Goal: Transaction & Acquisition: Purchase product/service

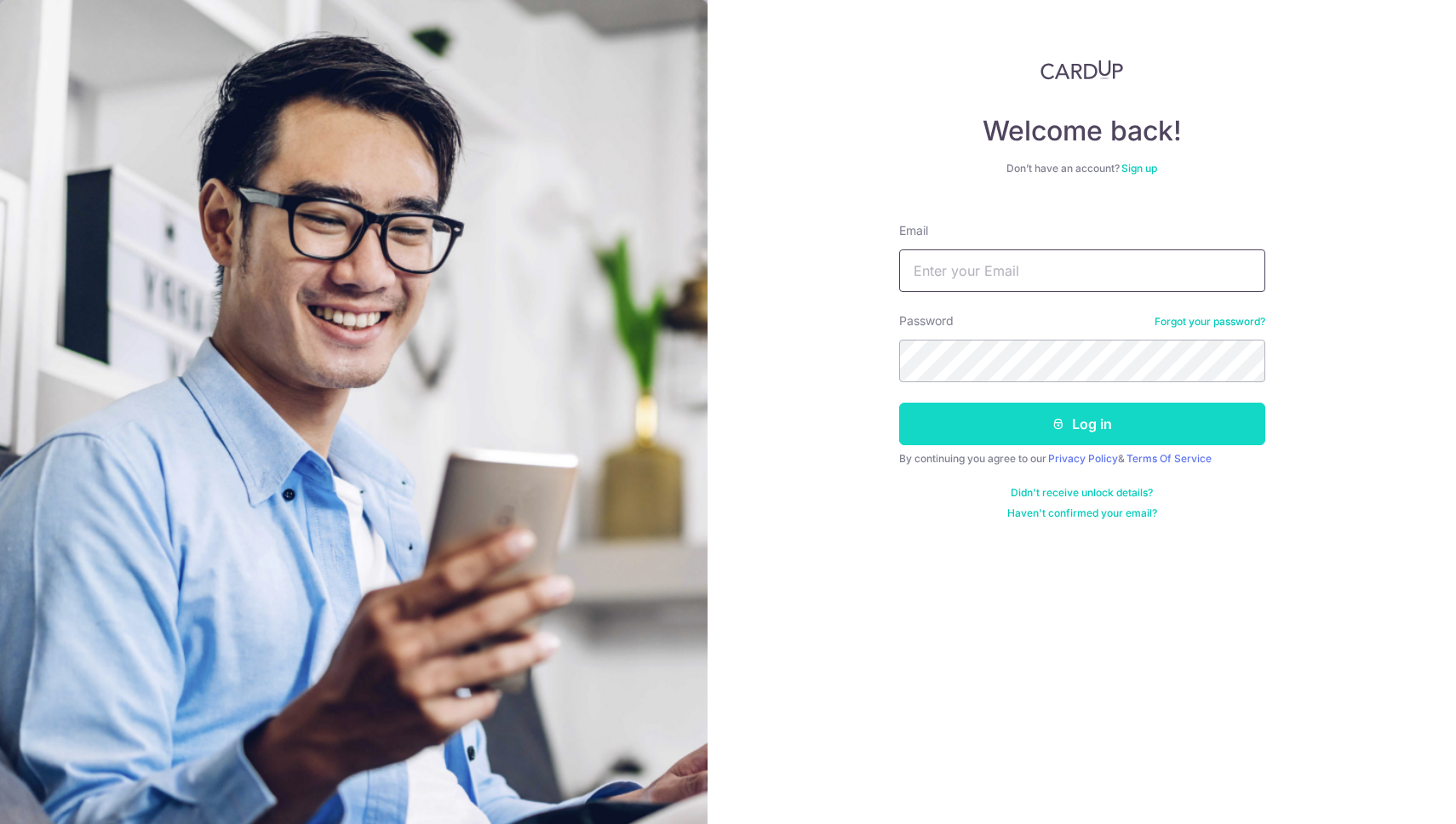
type input "talukdar.sandip@gmail.com"
click at [1031, 427] on button "Log in" at bounding box center [1082, 423] width 366 height 42
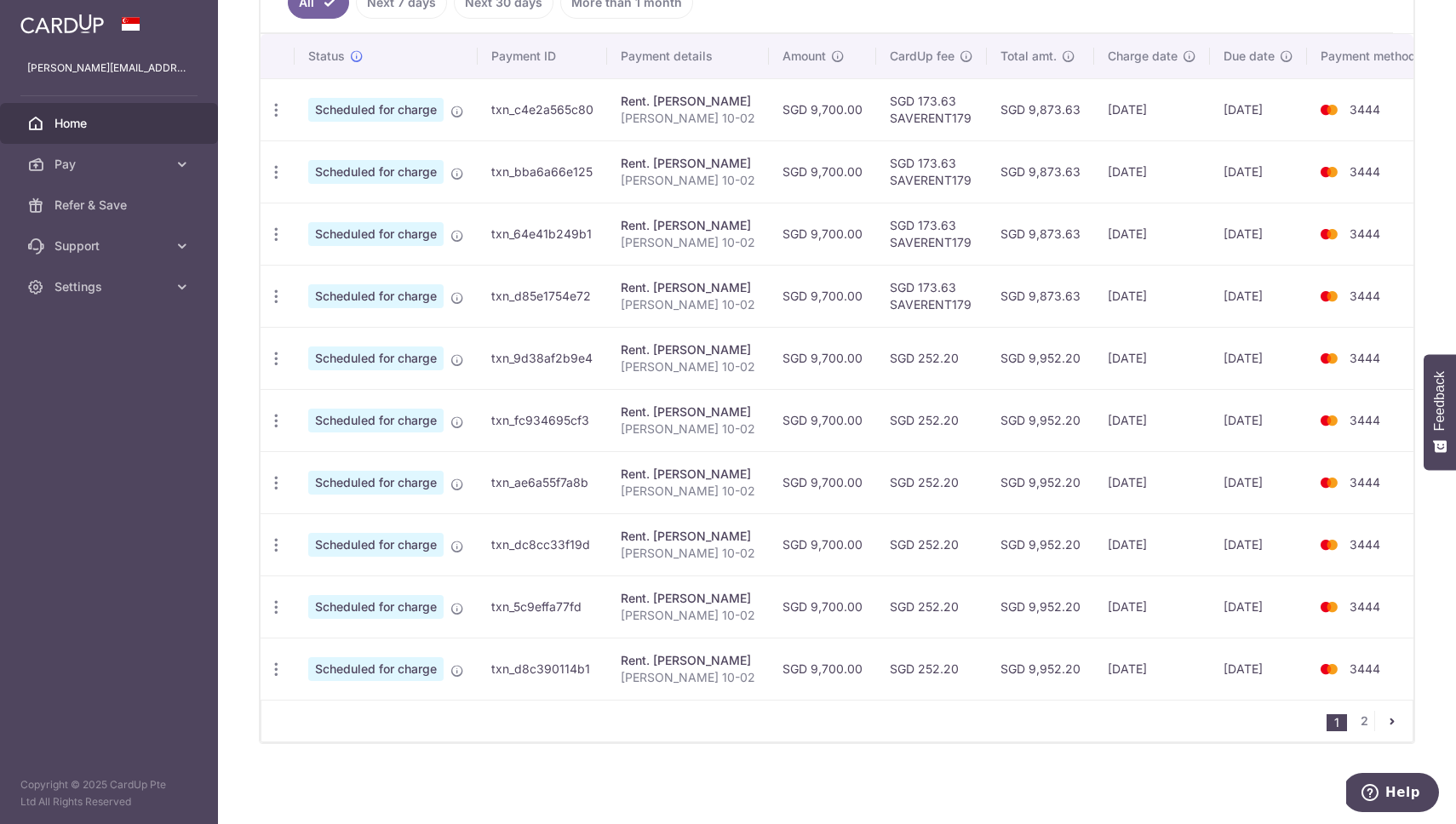
scroll to position [501, 0]
click at [1353, 716] on link "2" at bounding box center [1364, 721] width 21 height 21
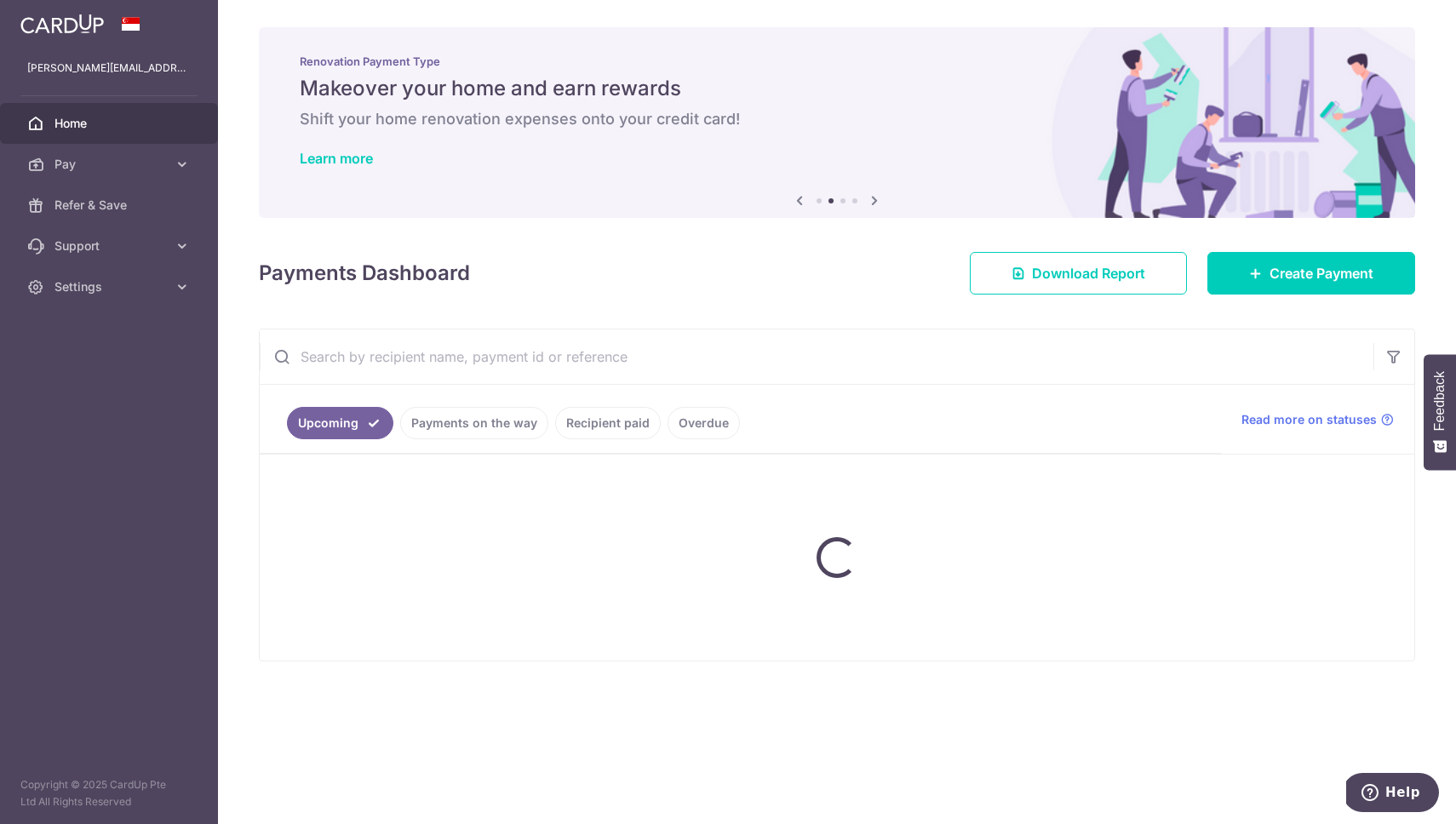
scroll to position [0, 0]
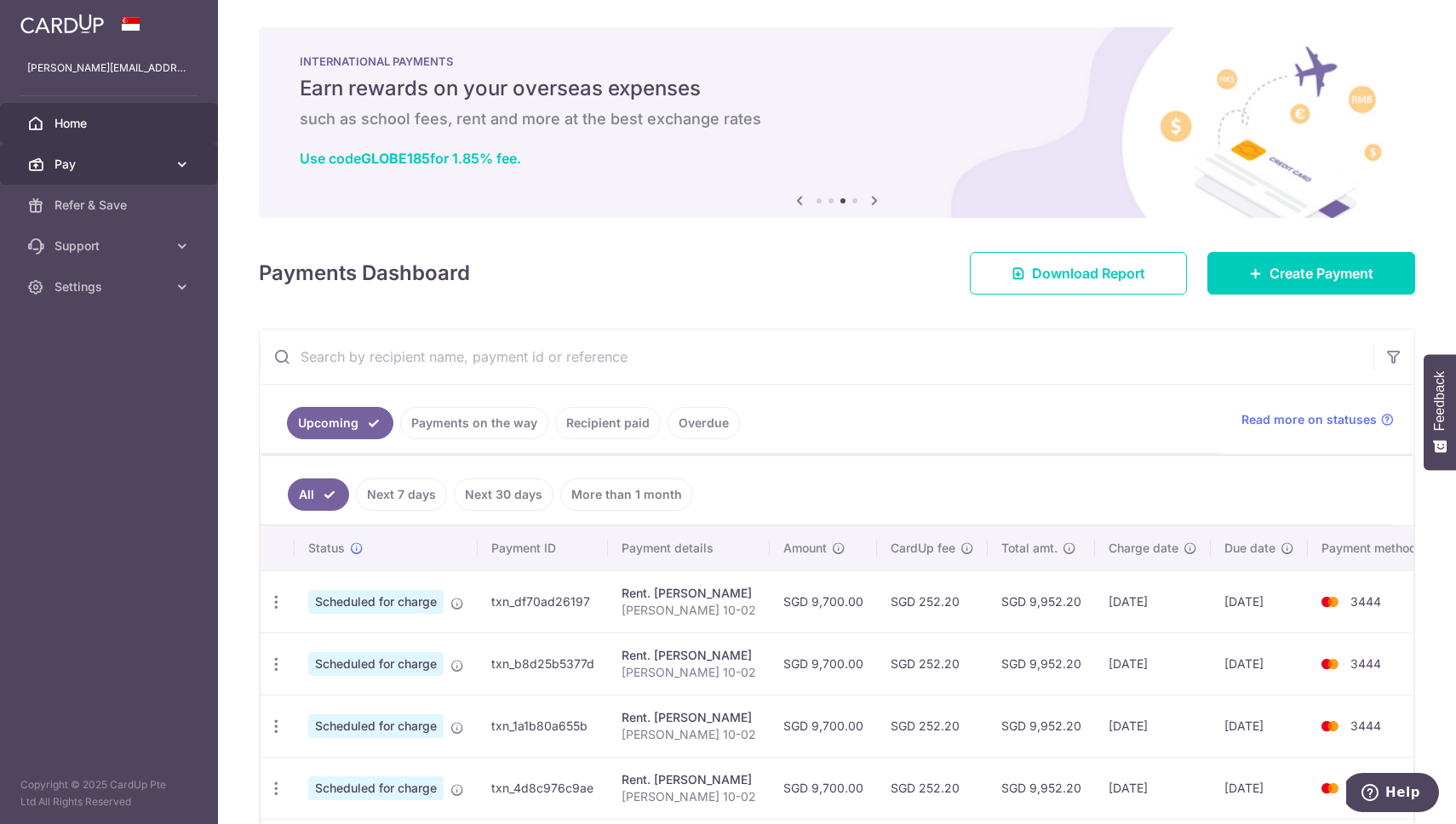
click at [182, 169] on icon at bounding box center [182, 165] width 17 height 17
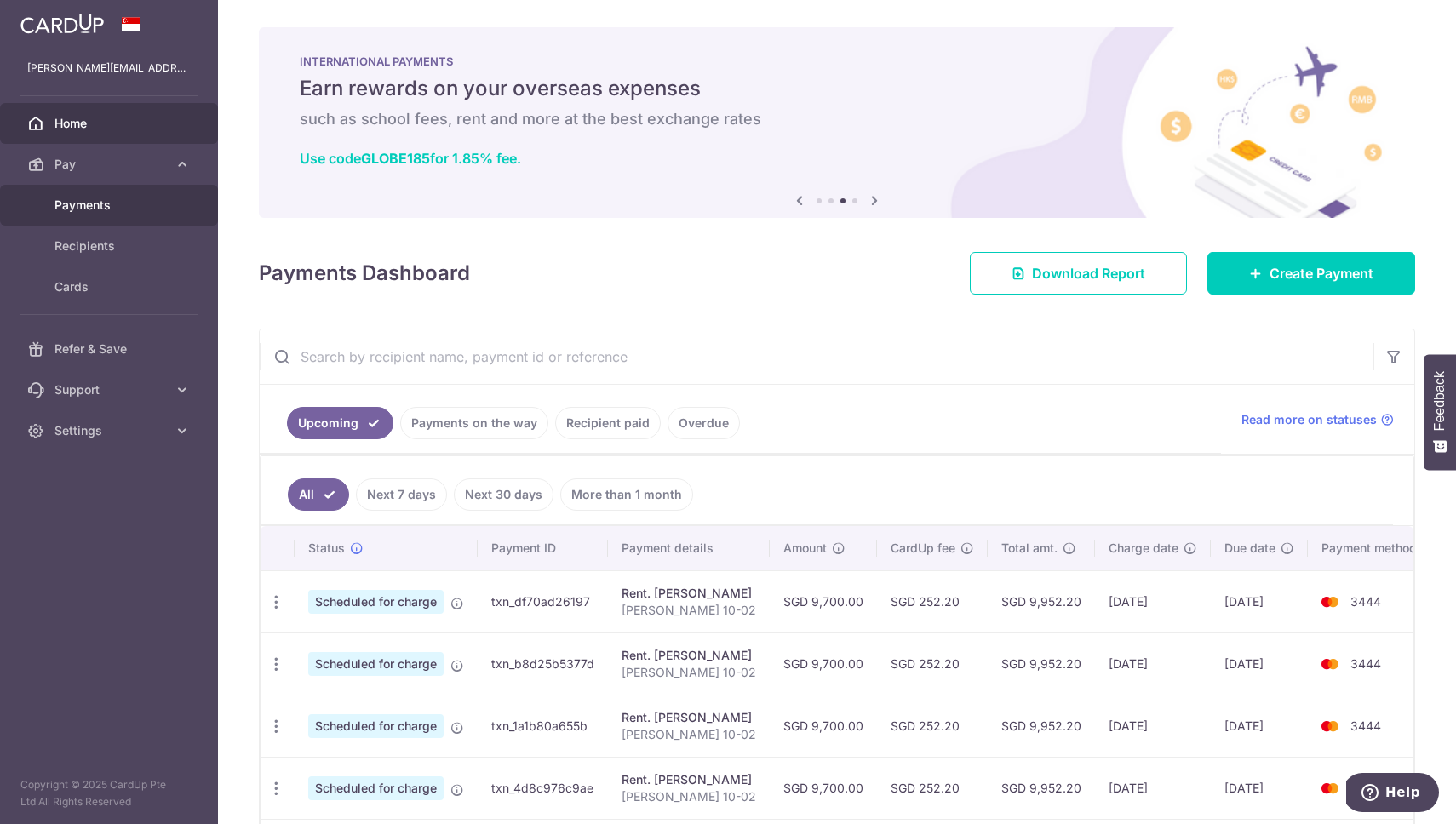
click at [102, 198] on span "Payments" at bounding box center [110, 205] width 112 height 17
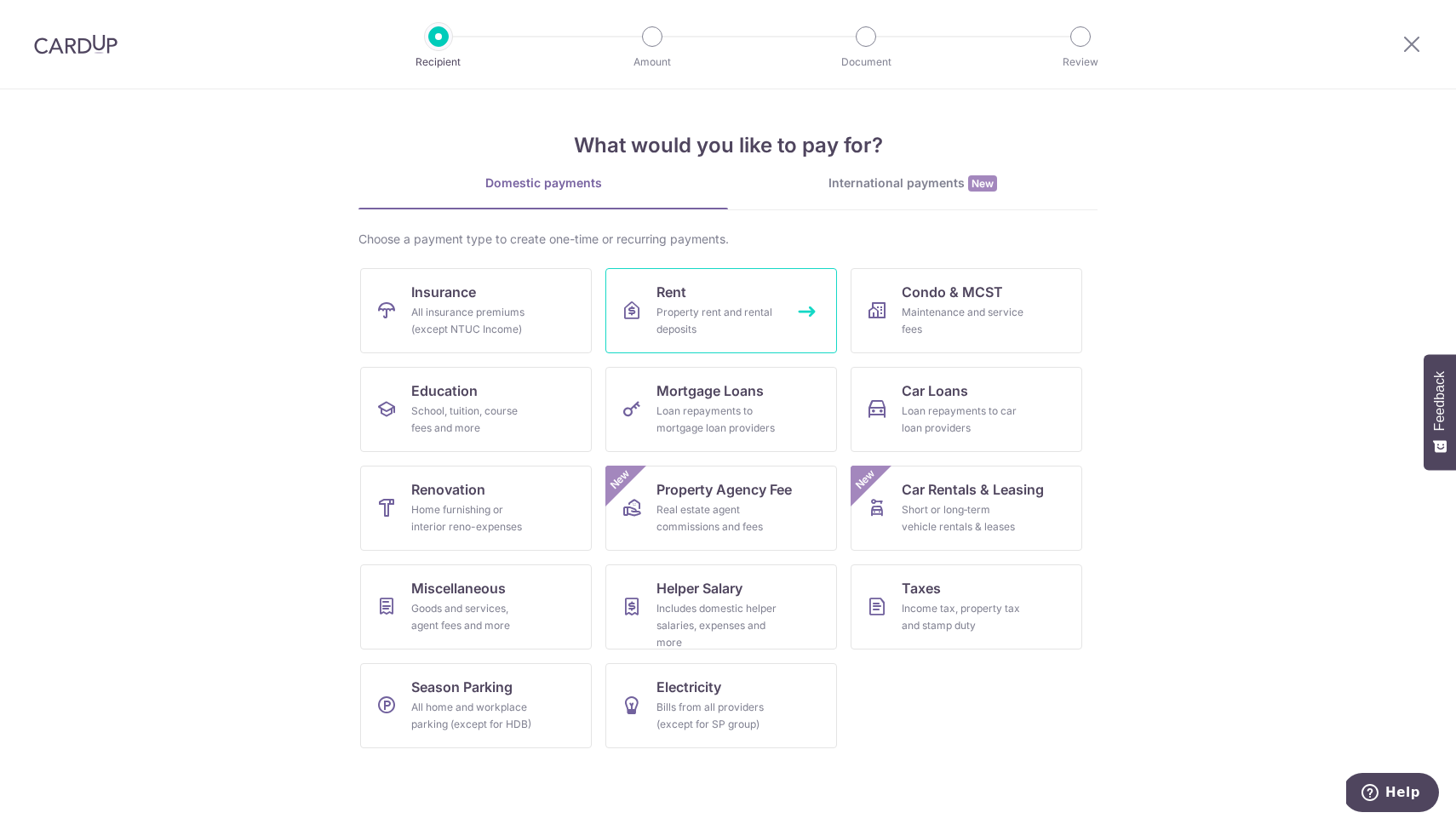
click at [720, 315] on div "Property rent and rental deposits" at bounding box center [718, 321] width 122 height 34
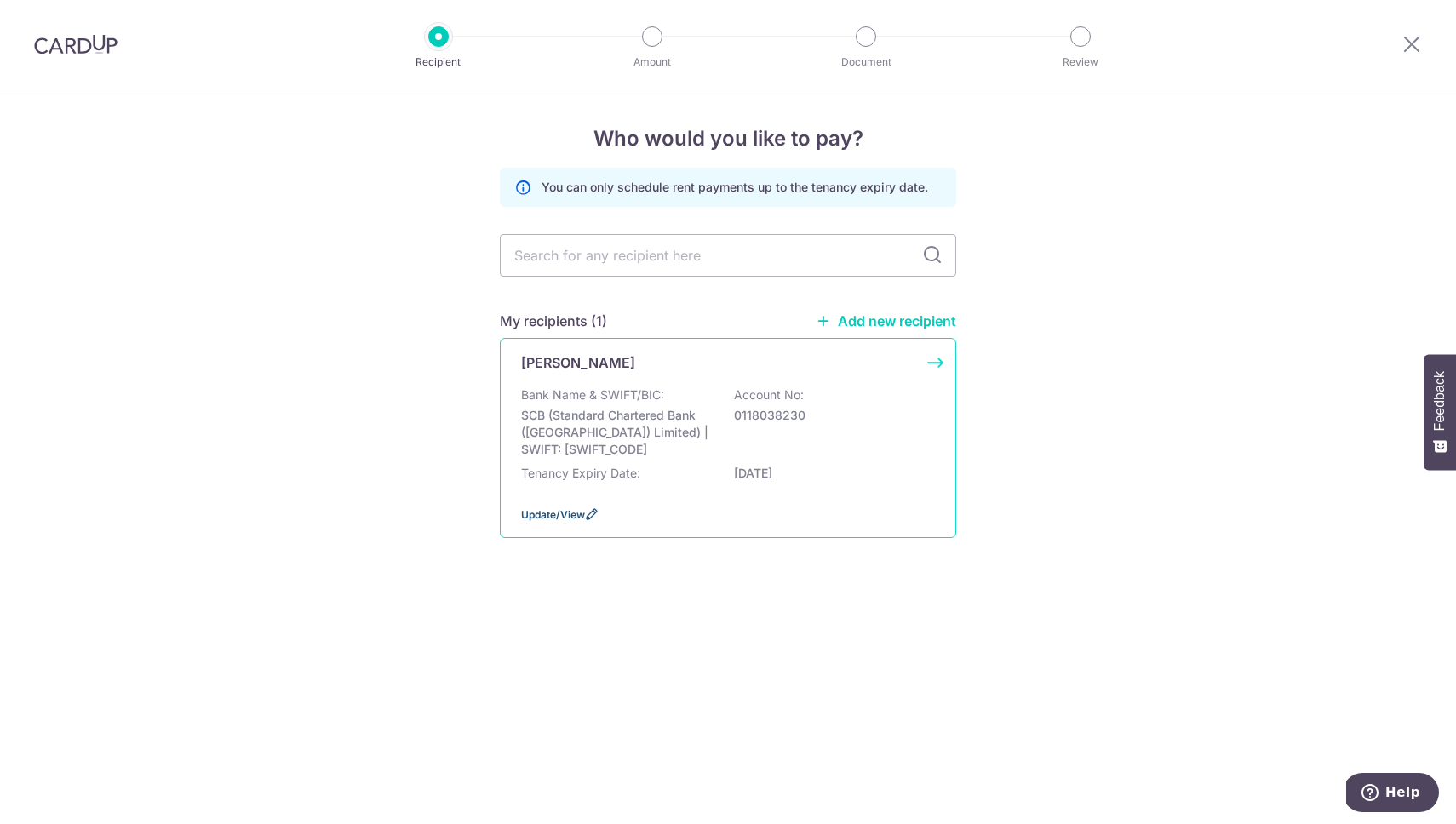
click at [566, 510] on span "Update/View" at bounding box center [553, 515] width 64 height 13
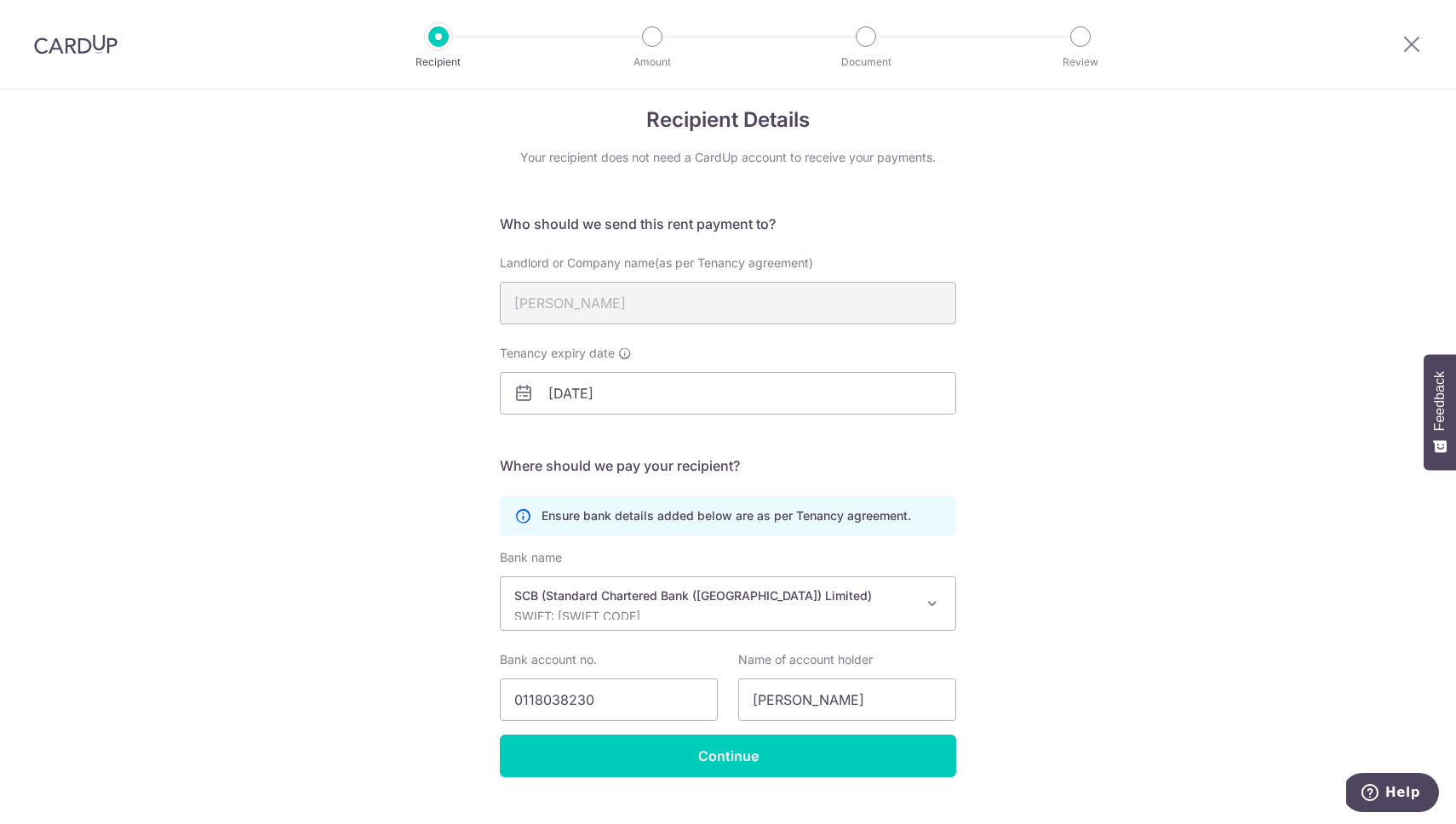
scroll to position [52, 0]
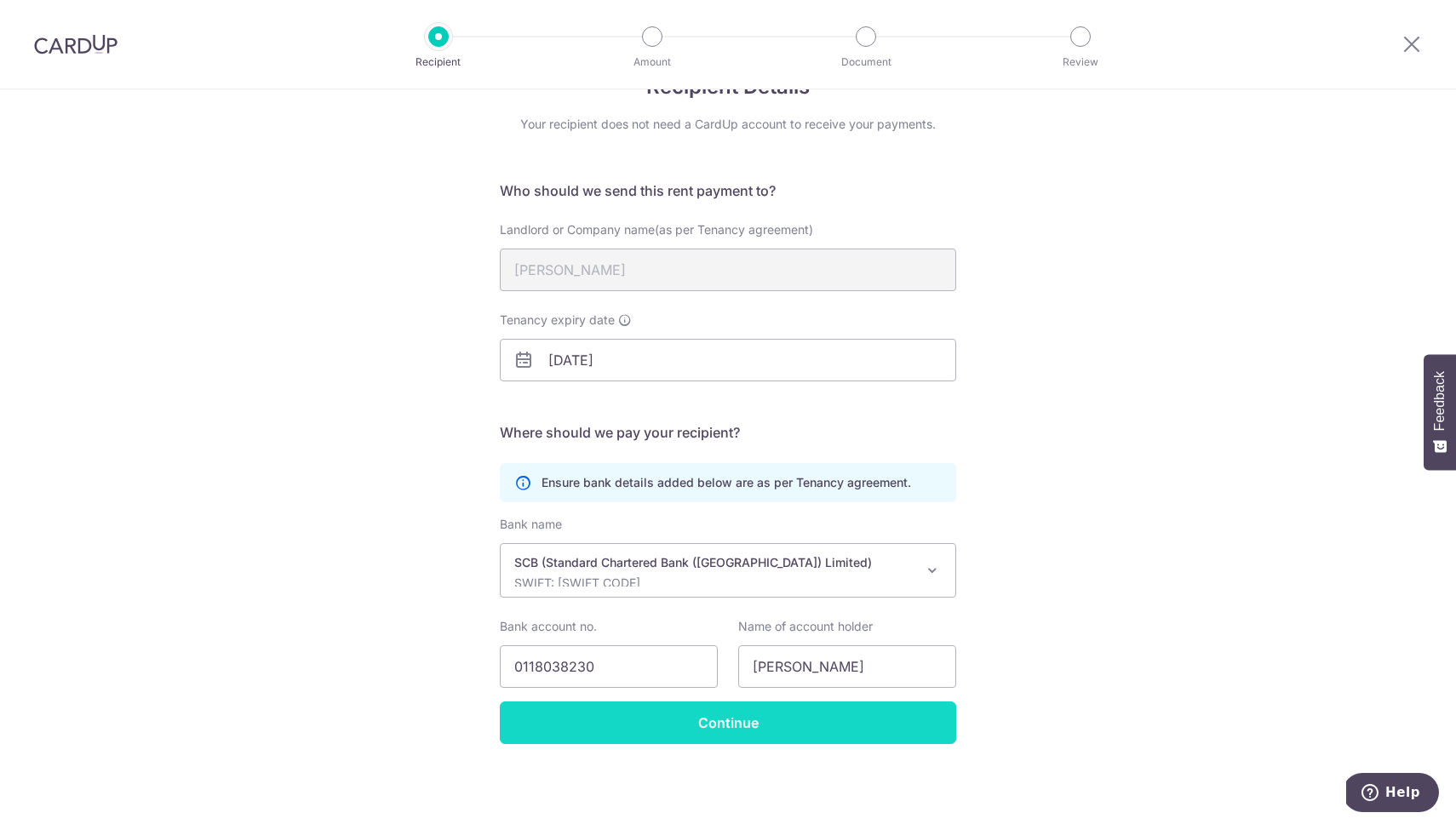
click at [730, 719] on input "Continue" at bounding box center [727, 722] width 456 height 42
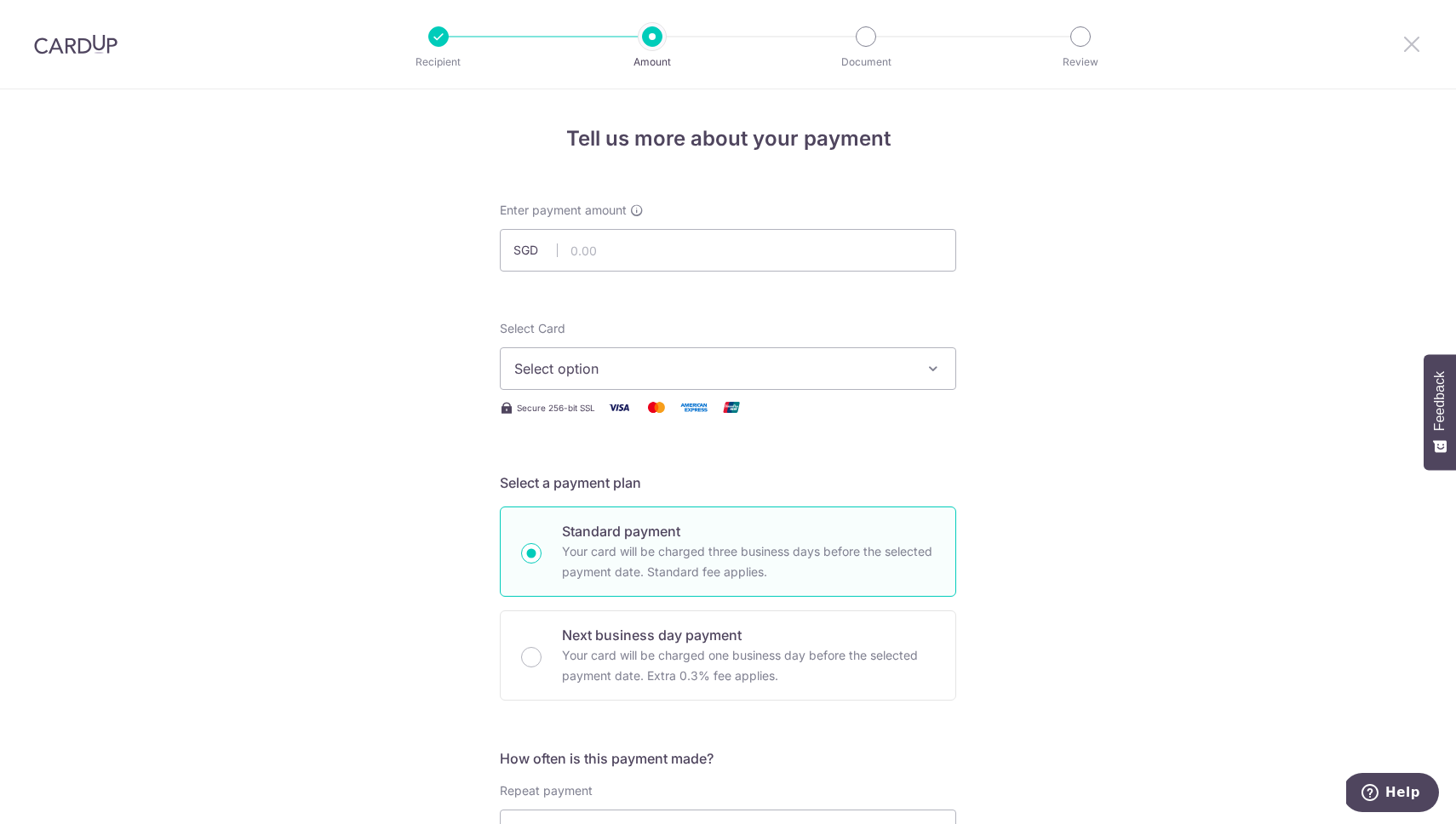
click at [1412, 42] on icon at bounding box center [1412, 43] width 21 height 22
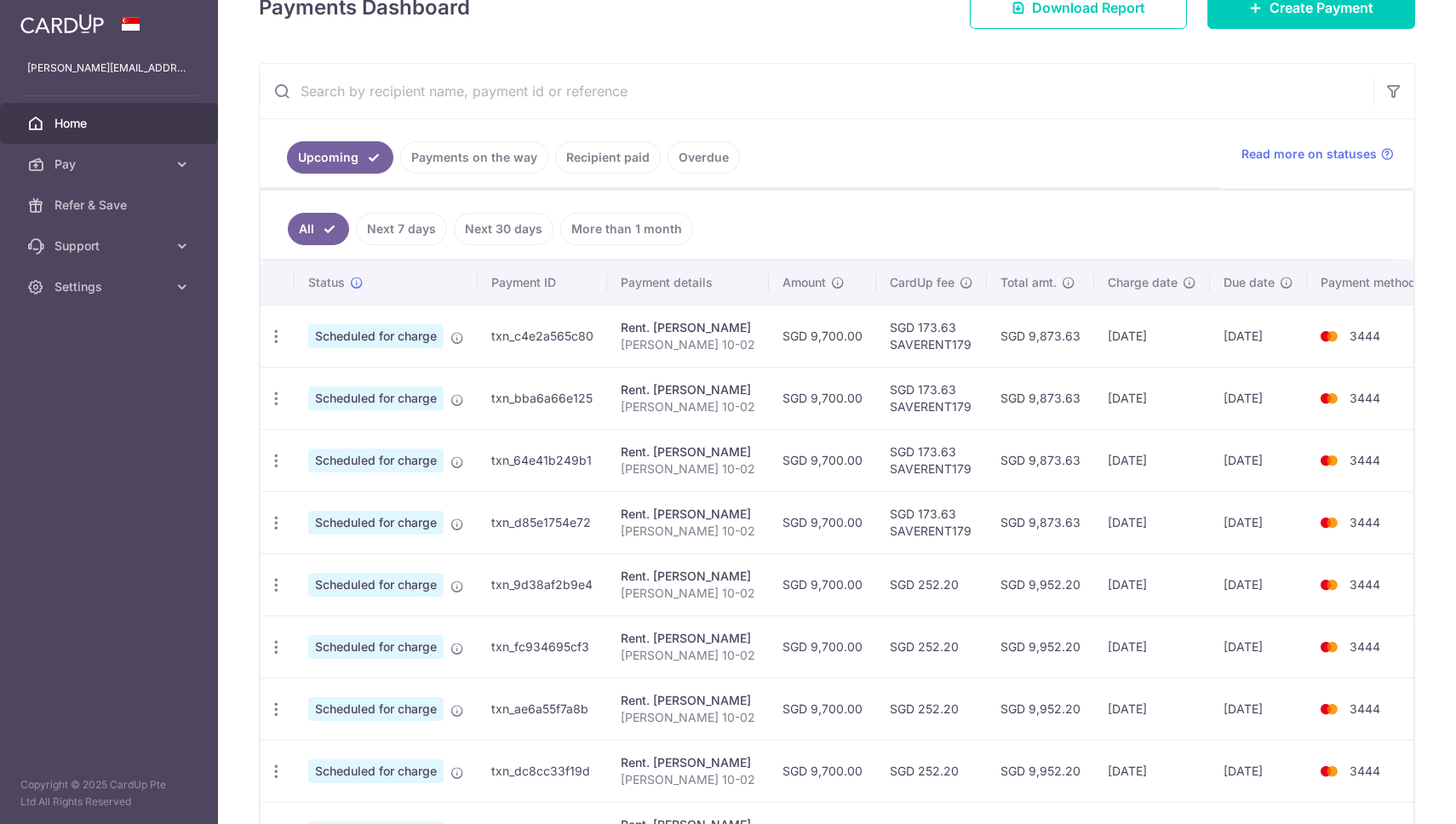
scroll to position [266, 0]
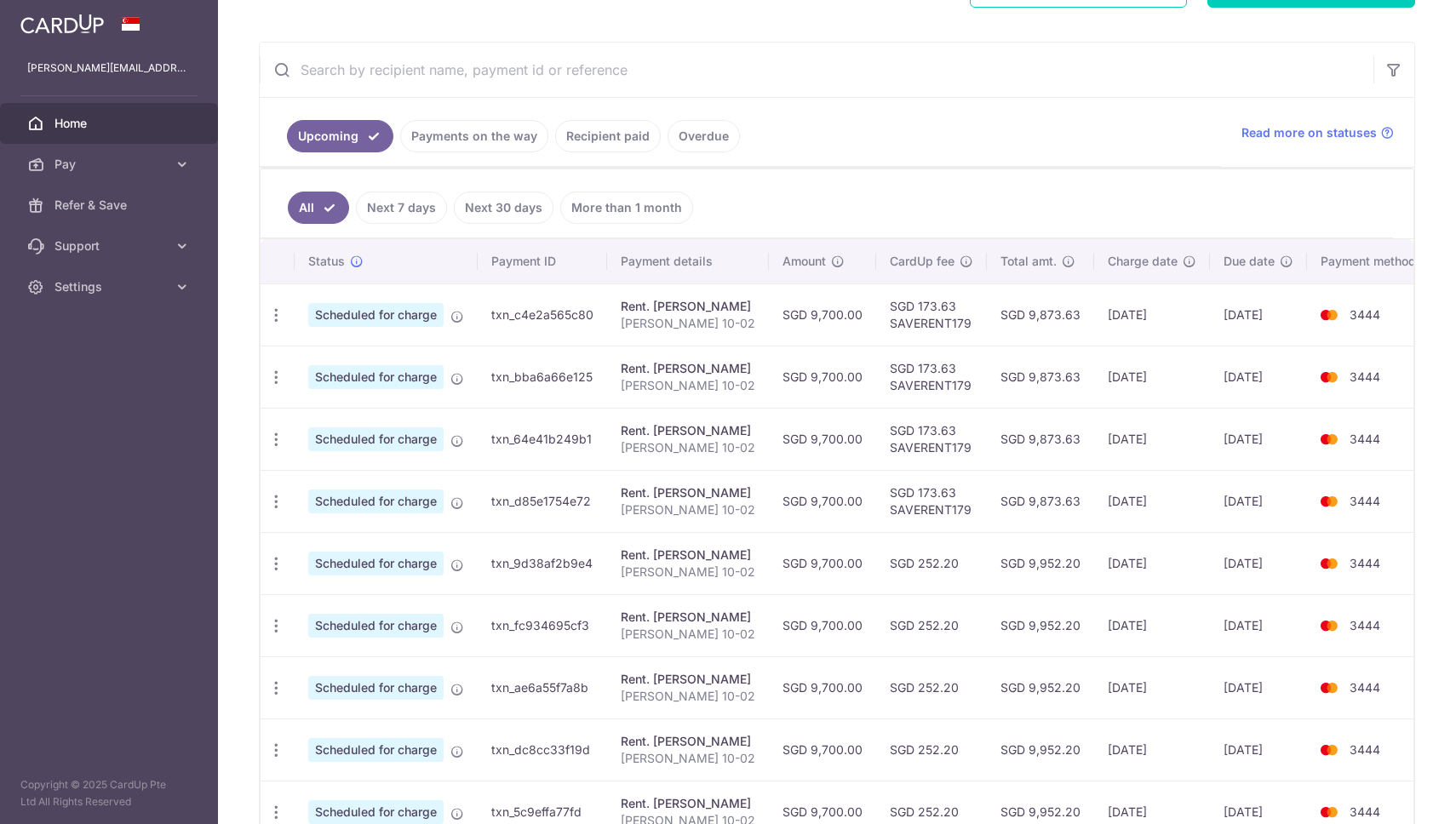
click at [1350, 312] on span "3444" at bounding box center [1365, 314] width 31 height 14
click at [382, 310] on span "Scheduled for charge" at bounding box center [376, 314] width 135 height 24
click at [457, 313] on icon at bounding box center [457, 316] width 13 height 13
click at [277, 316] on icon "button" at bounding box center [276, 315] width 18 height 18
click at [328, 363] on span "Update payment" at bounding box center [367, 362] width 116 height 21
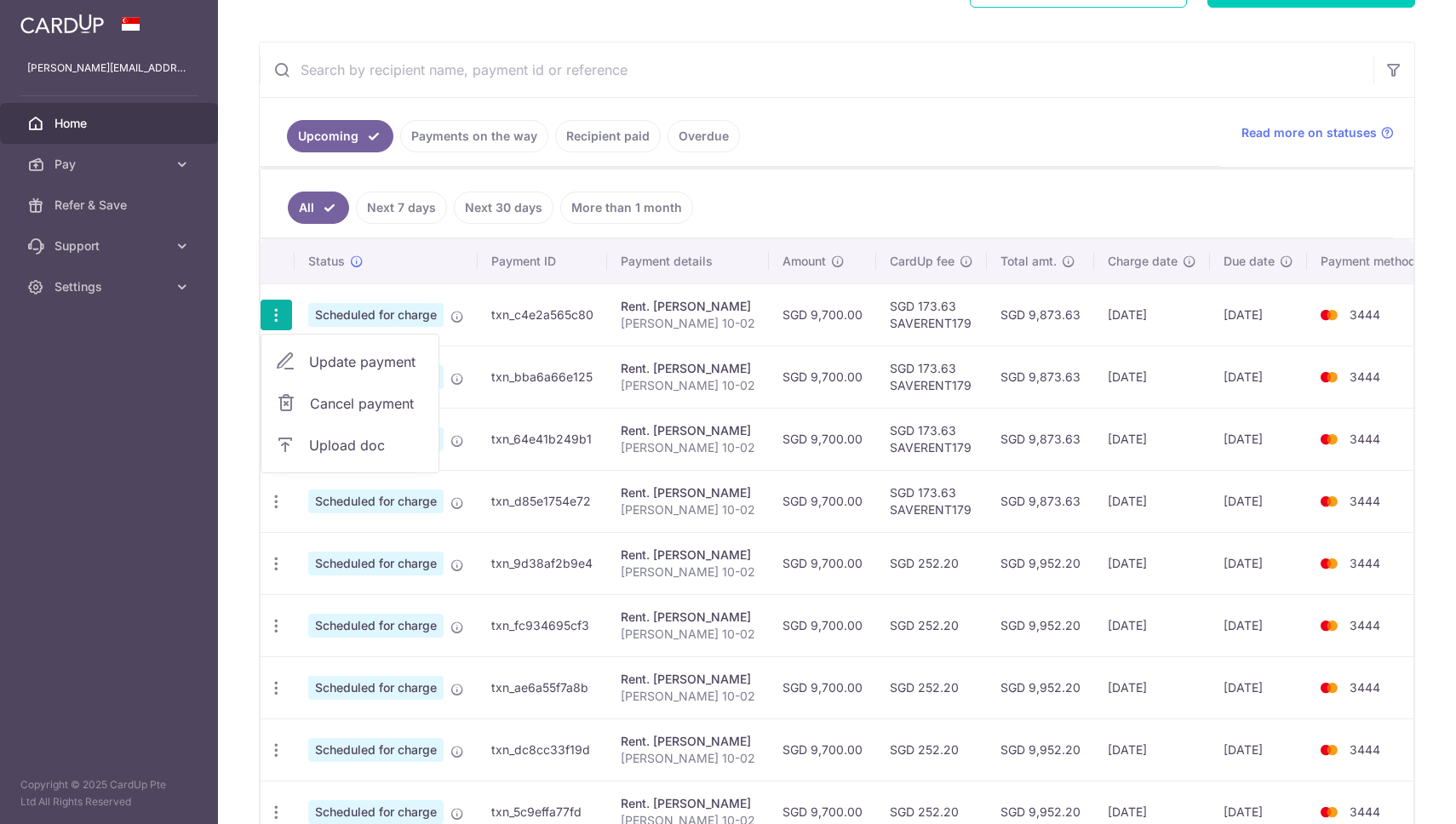
radio input "true"
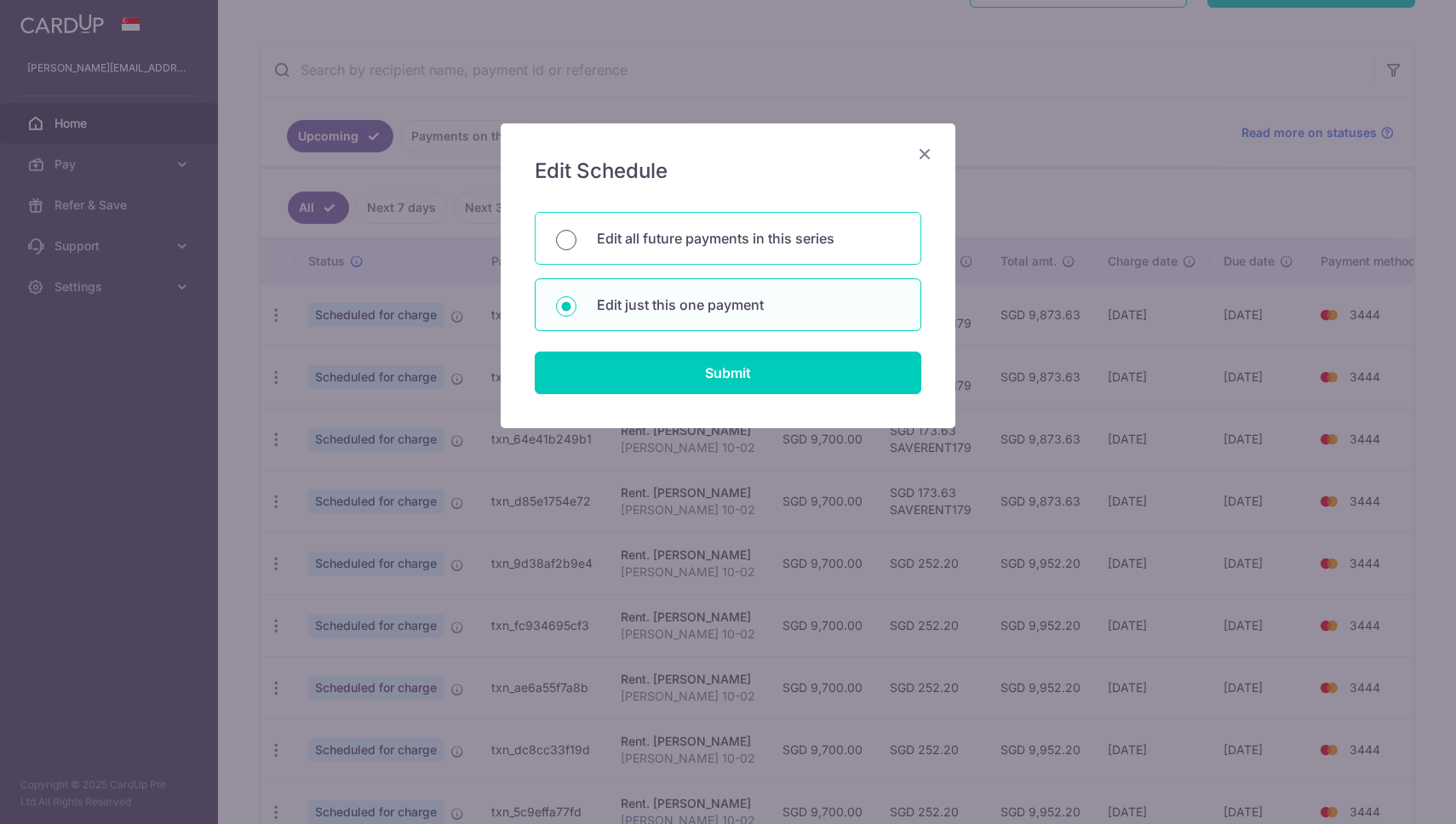
click at [572, 245] on input "Edit all future payments in this series" at bounding box center [566, 240] width 21 height 21
radio input "true"
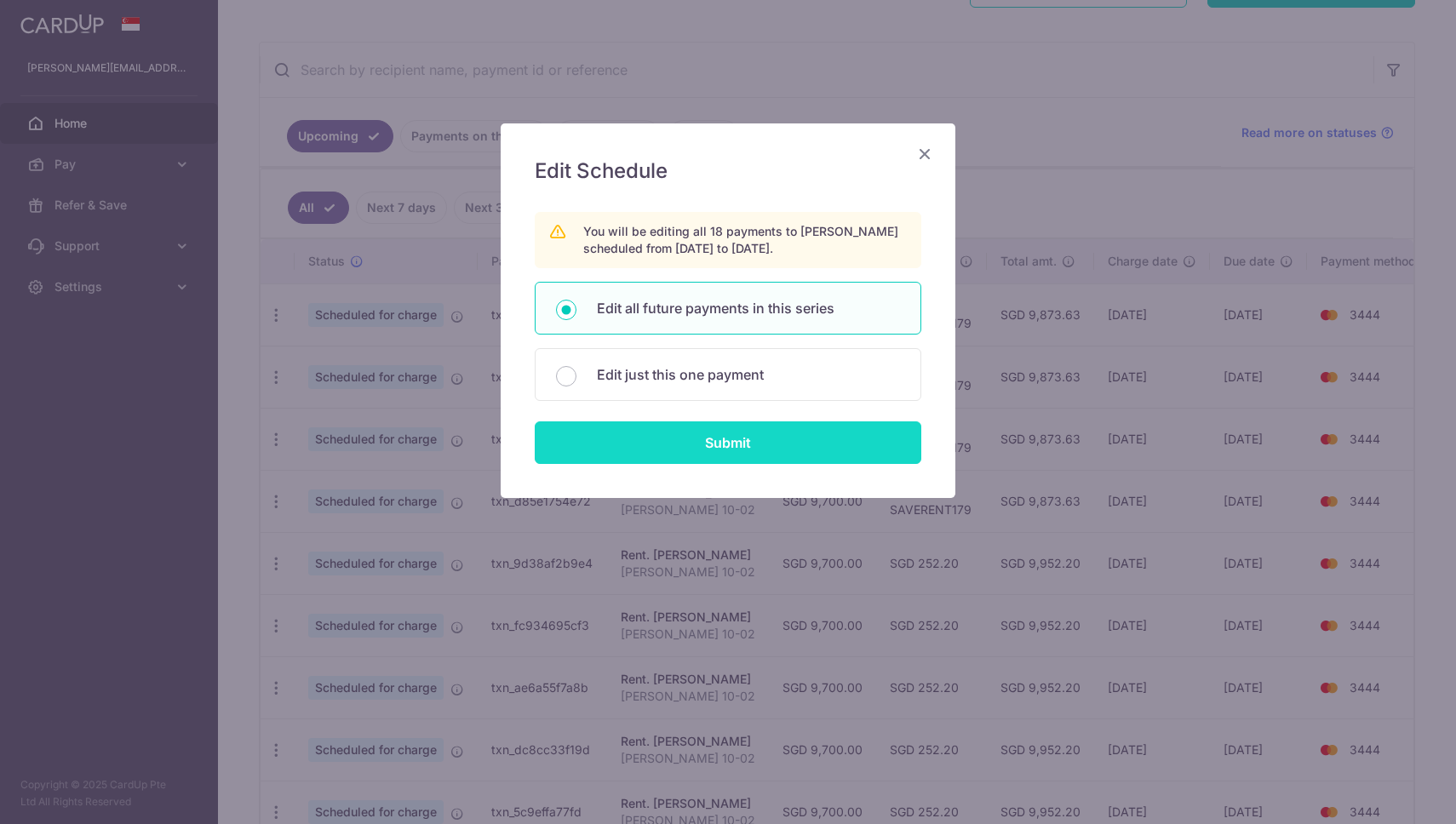
click at [739, 443] on input "Submit" at bounding box center [727, 442] width 387 height 42
radio input "true"
type input "9,700.00"
type input "sandip talukdar 10-02"
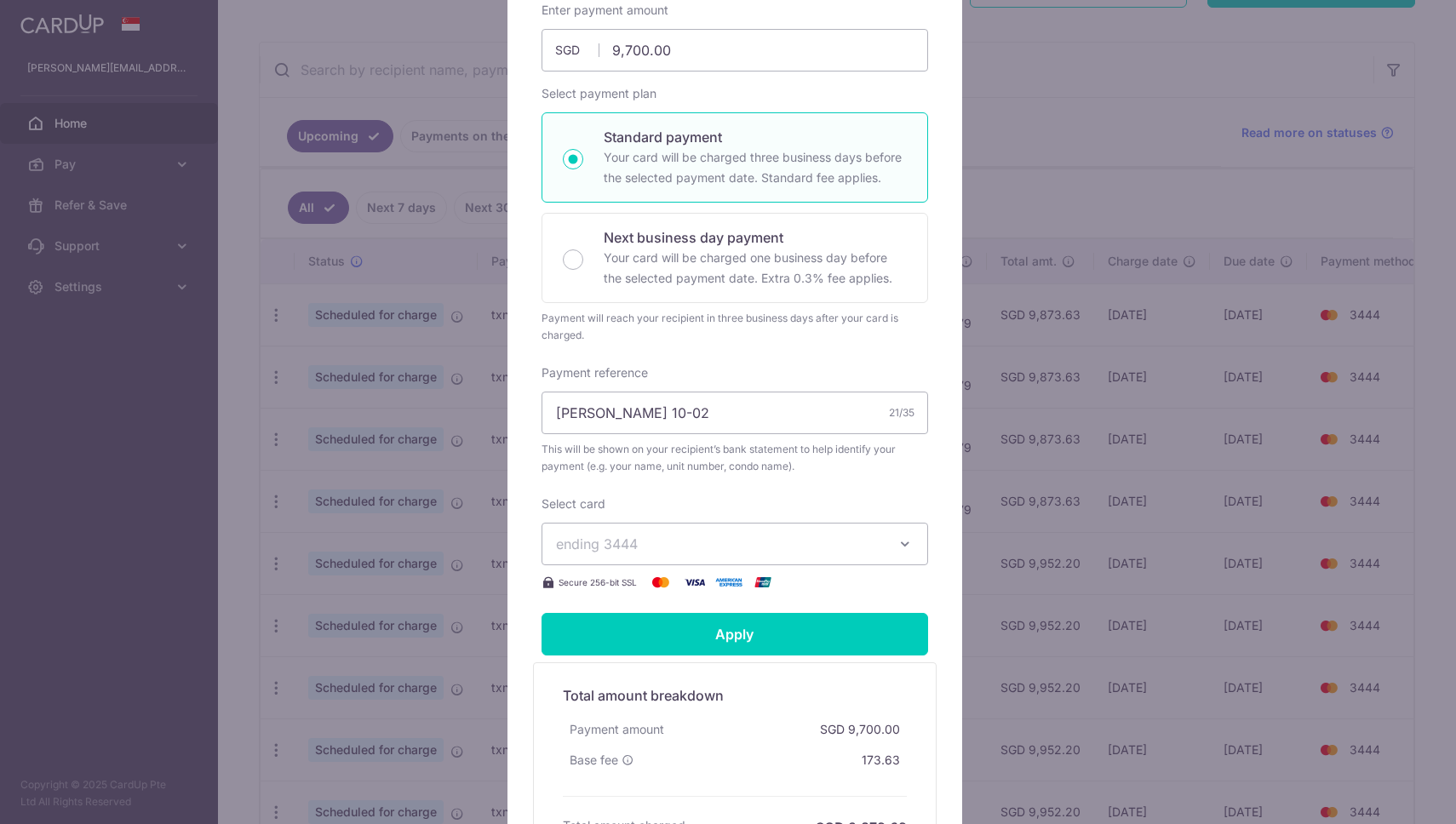
scroll to position [0, 0]
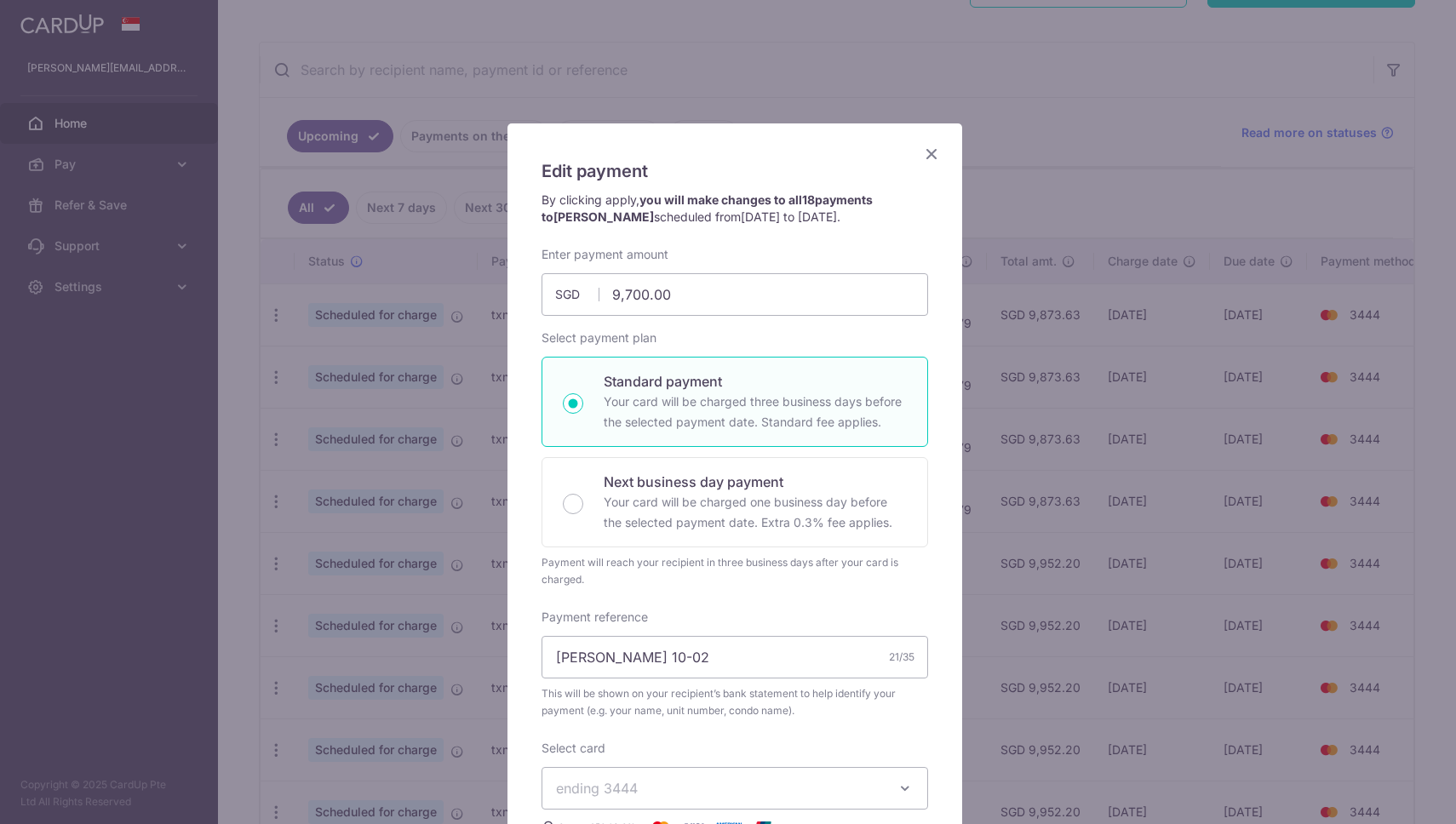
click at [929, 154] on icon "Close" at bounding box center [931, 153] width 21 height 22
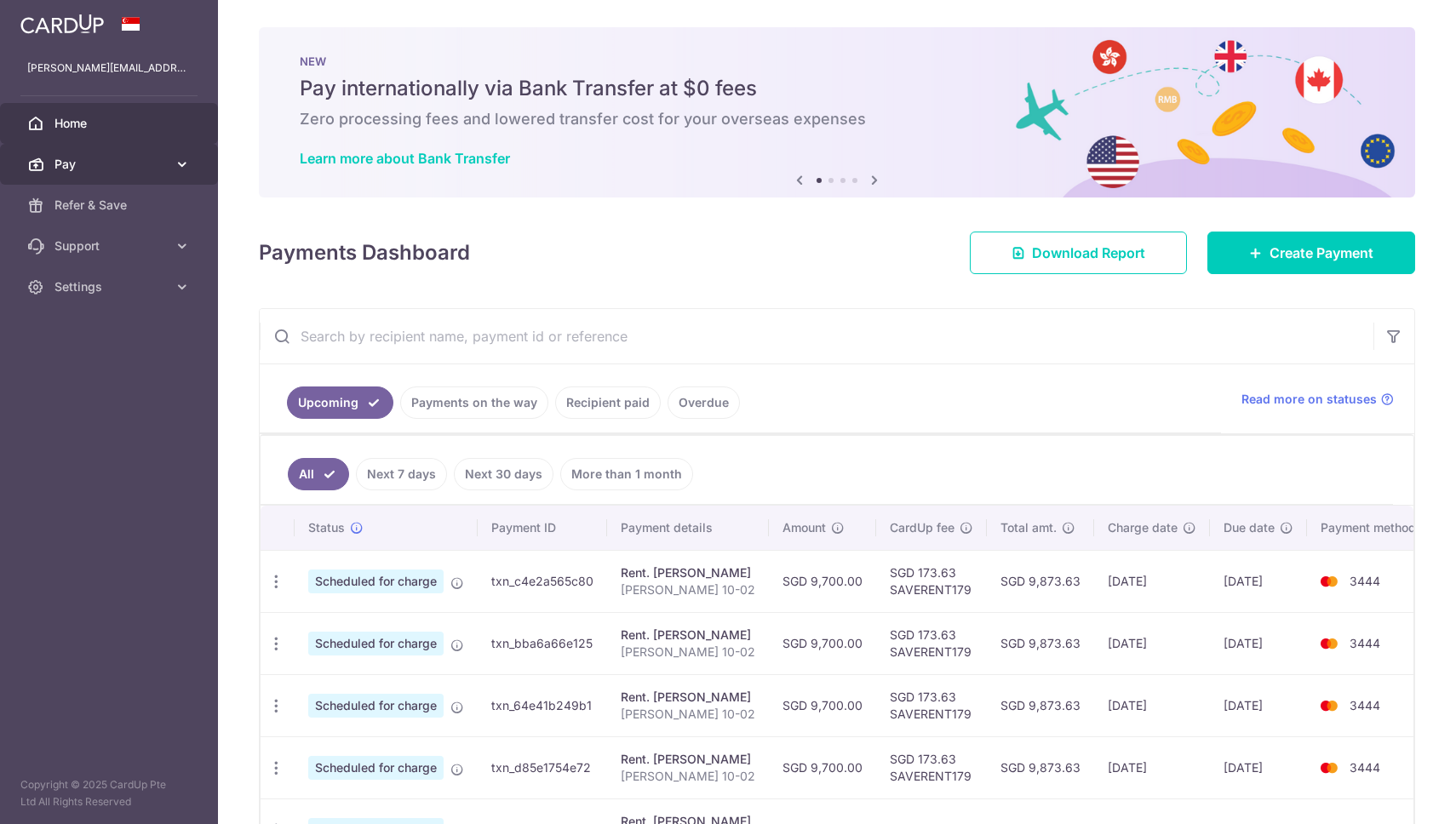
click at [73, 157] on span "Pay" at bounding box center [110, 165] width 112 height 17
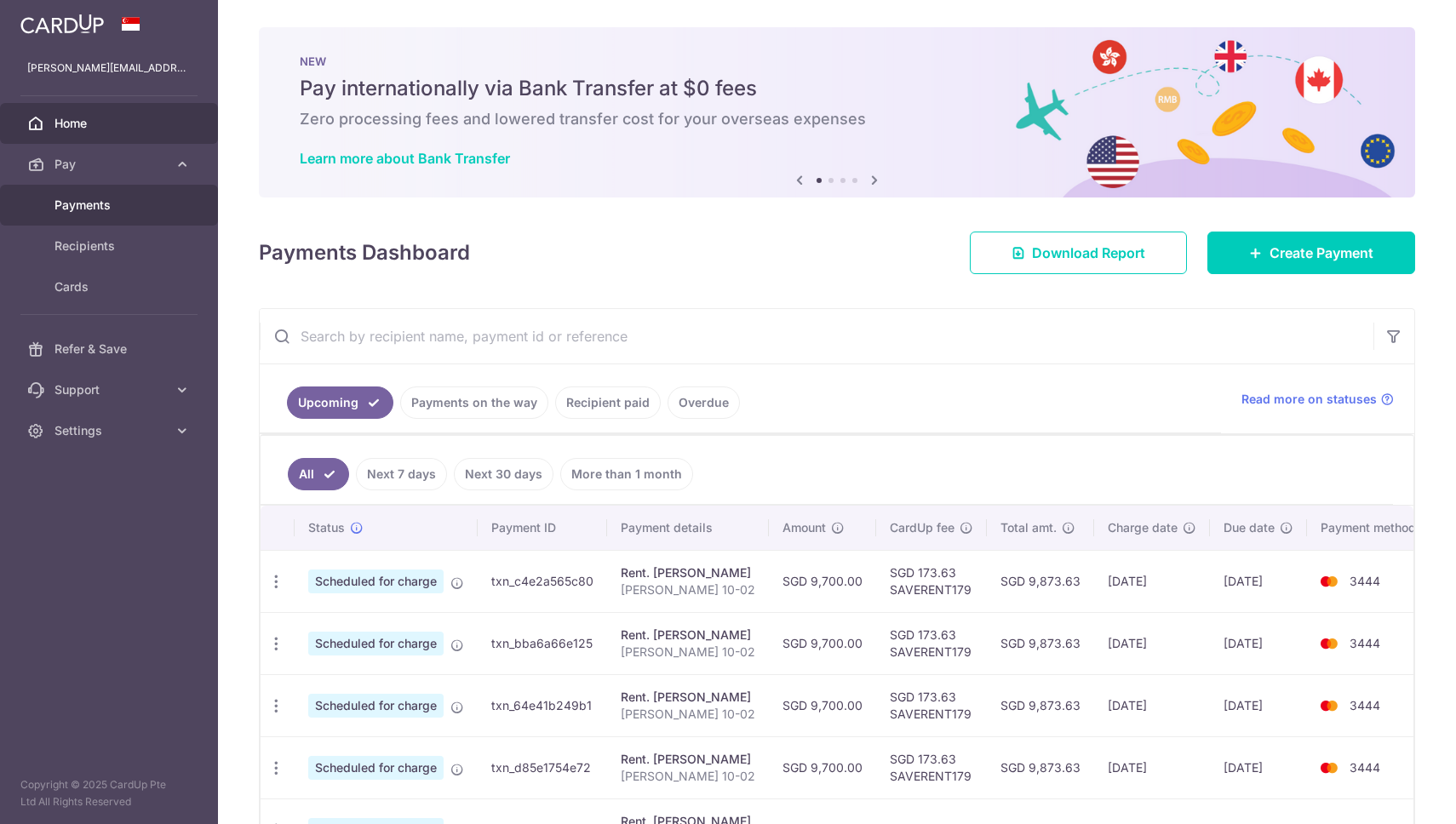
click at [75, 202] on span "Payments" at bounding box center [110, 205] width 112 height 17
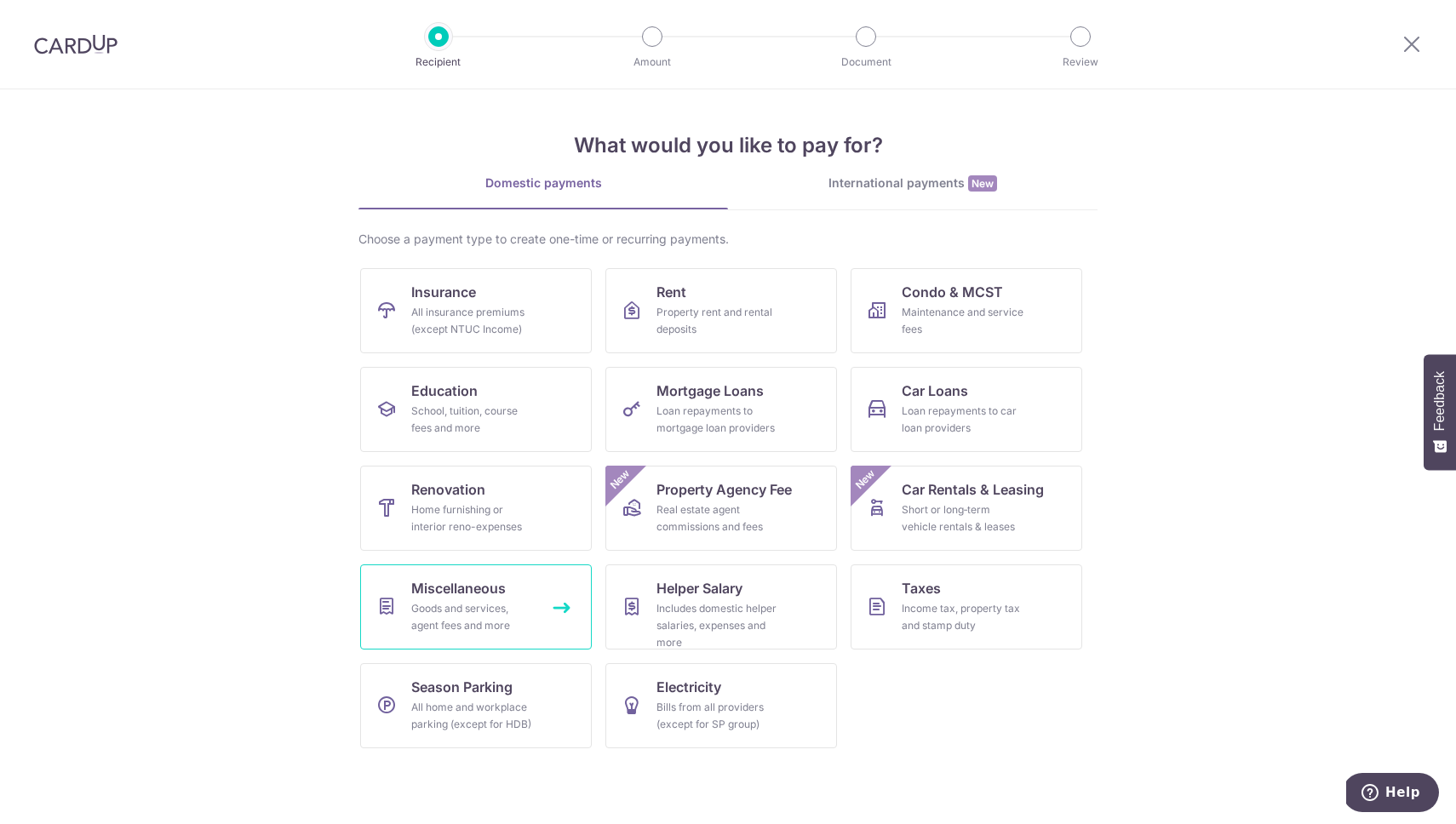
click at [489, 589] on span "Miscellaneous" at bounding box center [458, 589] width 94 height 21
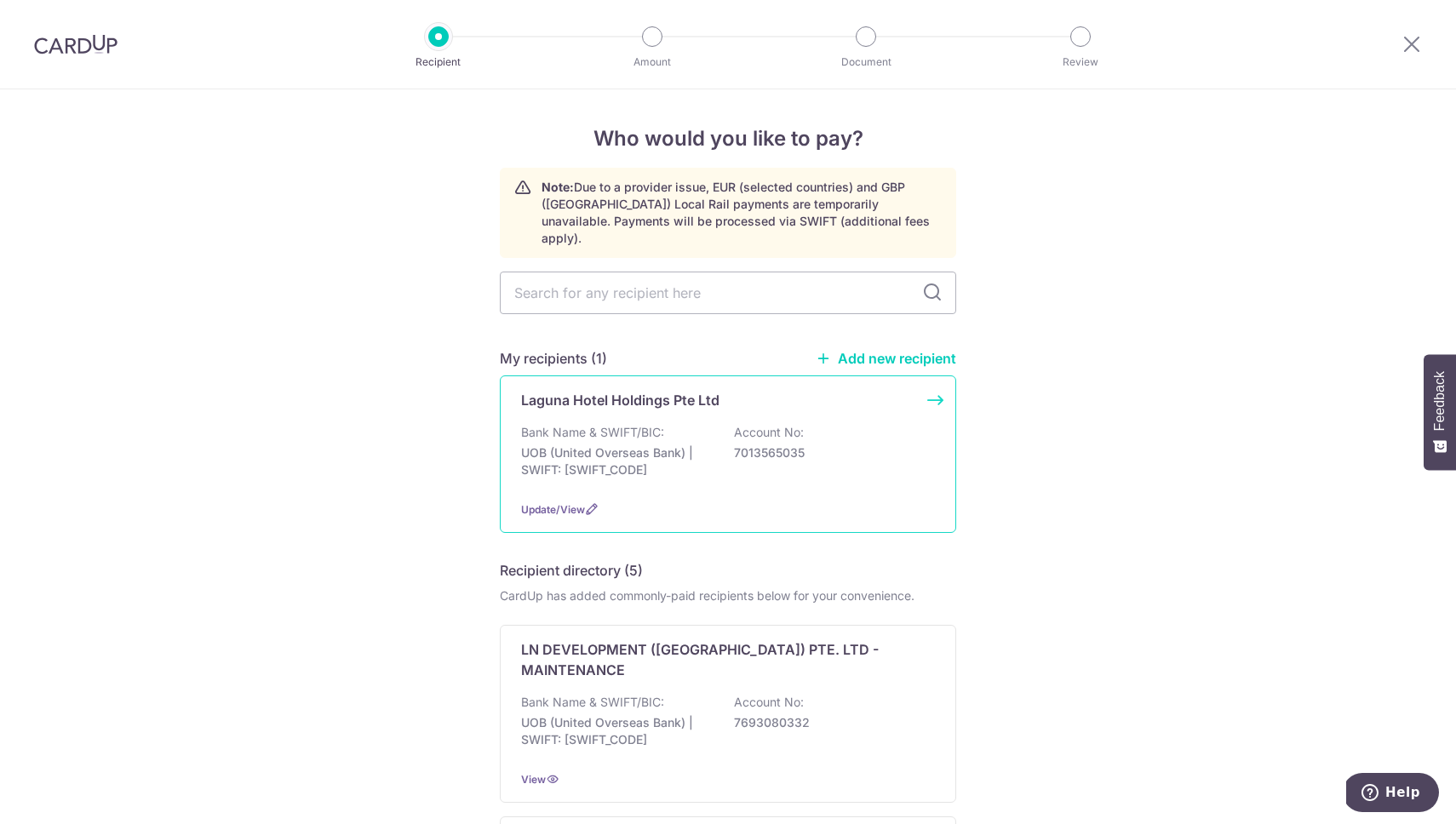
click at [615, 390] on p "Laguna Hotel Holdings Pte Ltd" at bounding box center [620, 401] width 198 height 21
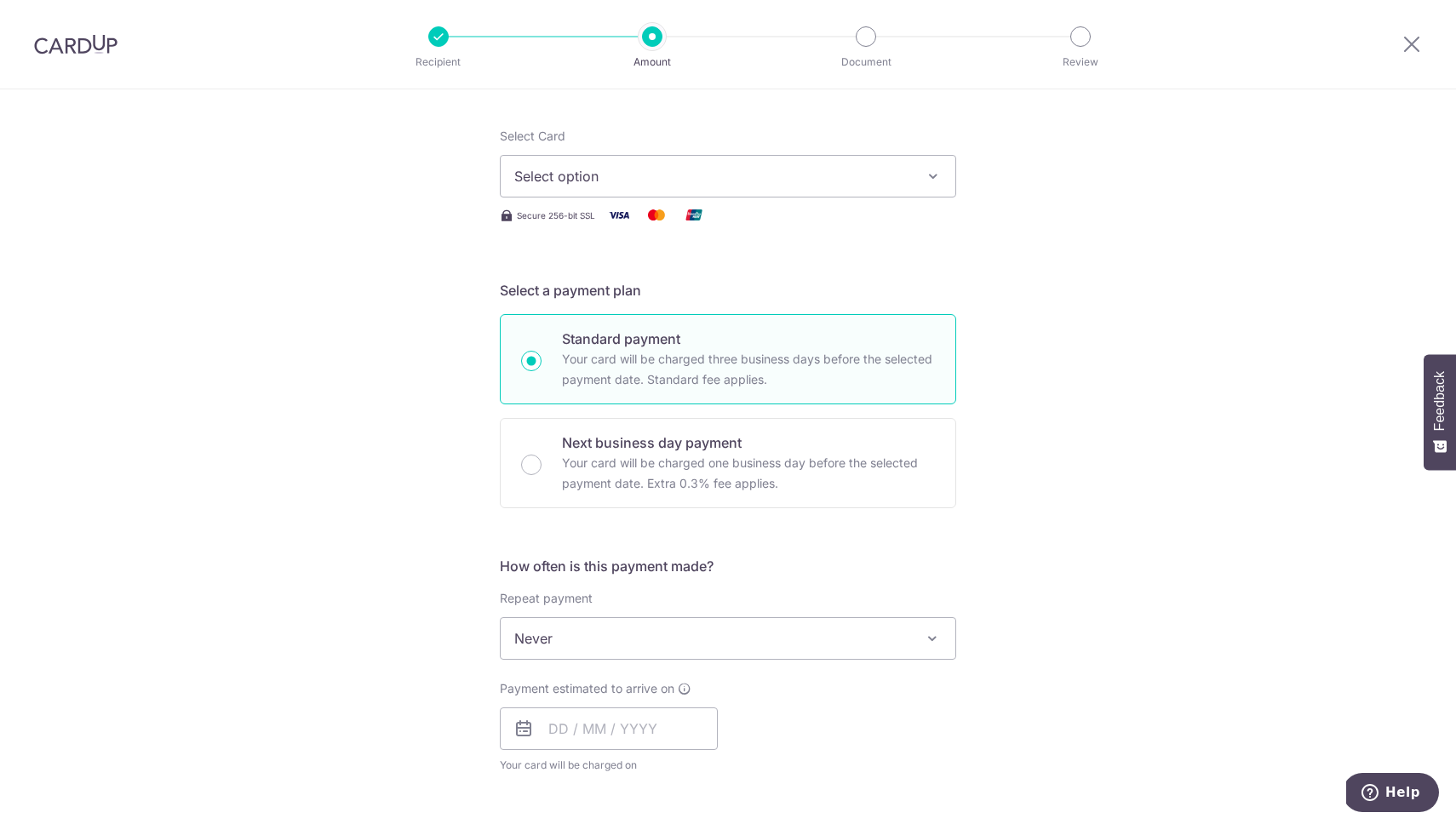
scroll to position [296, 0]
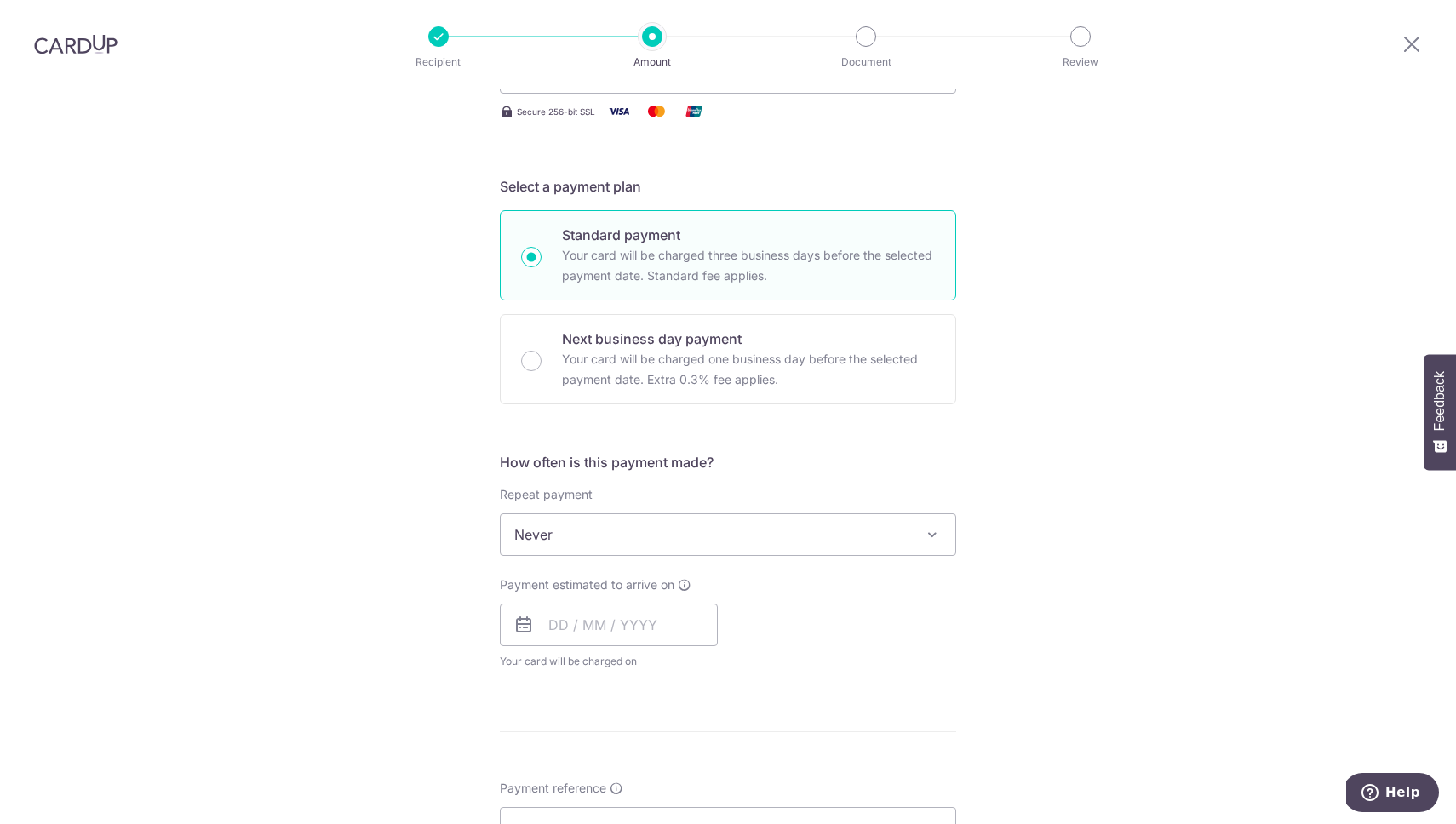
click at [887, 525] on span "Never" at bounding box center [727, 534] width 454 height 40
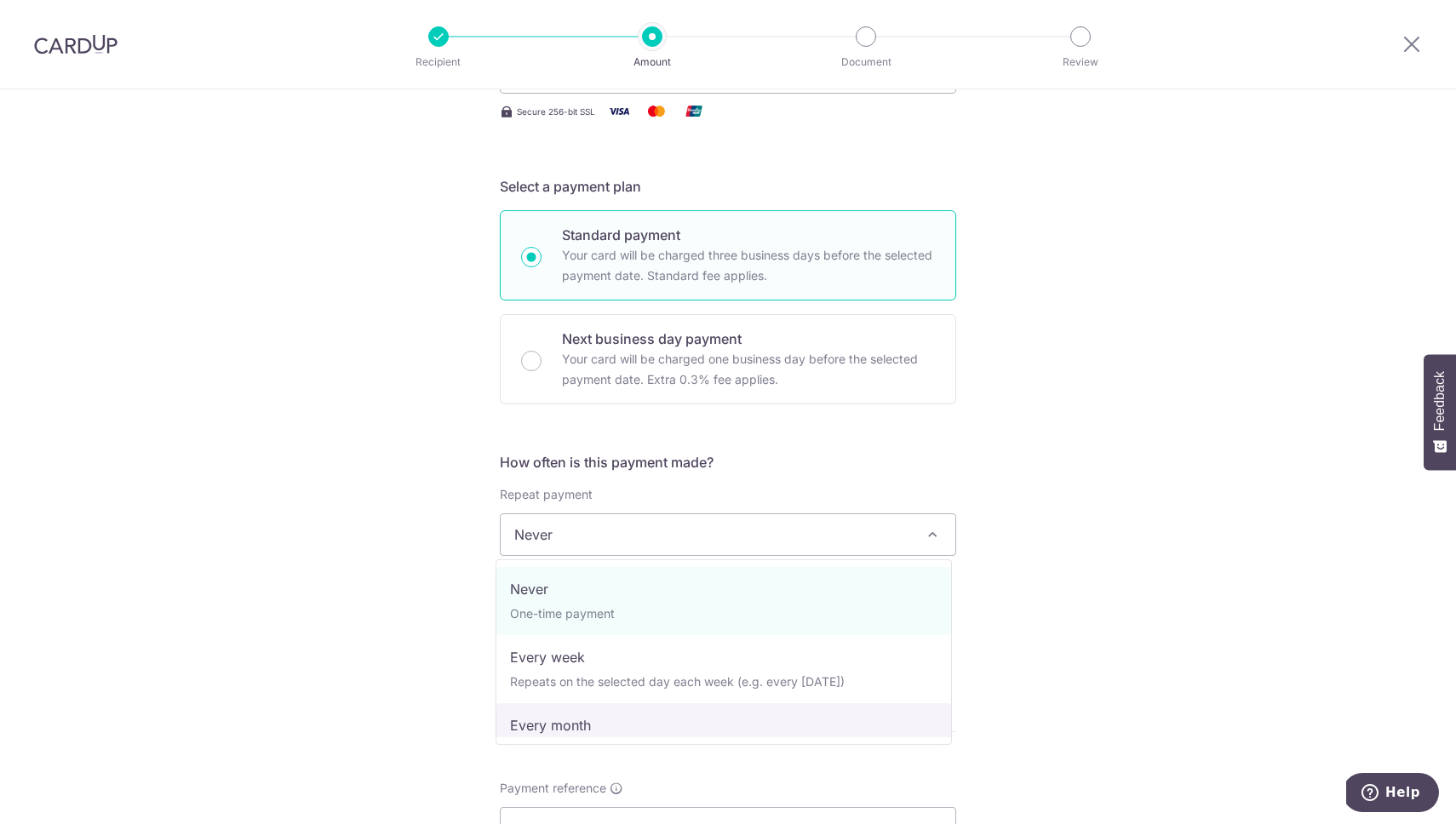
select select "3"
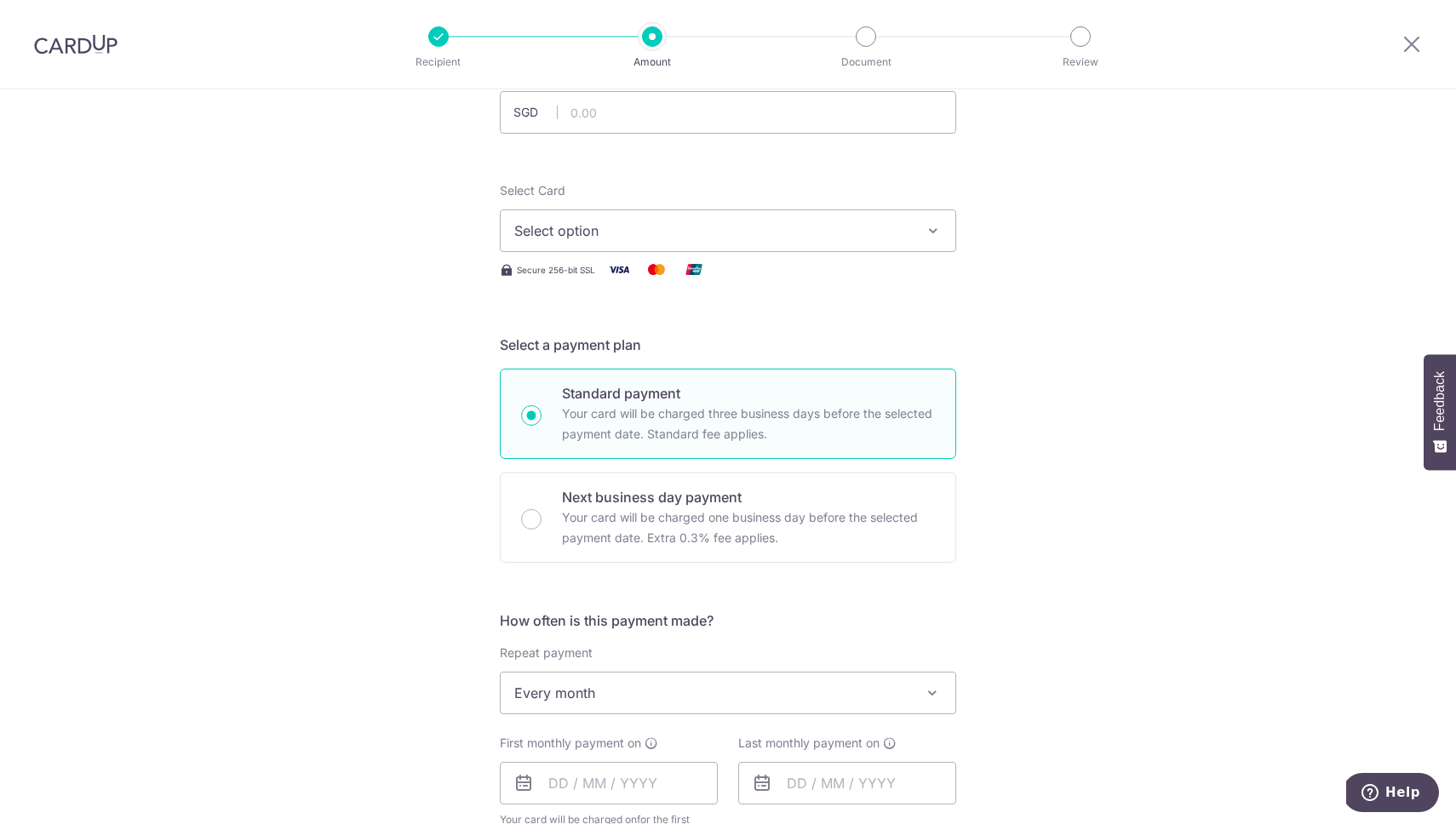
scroll to position [0, 0]
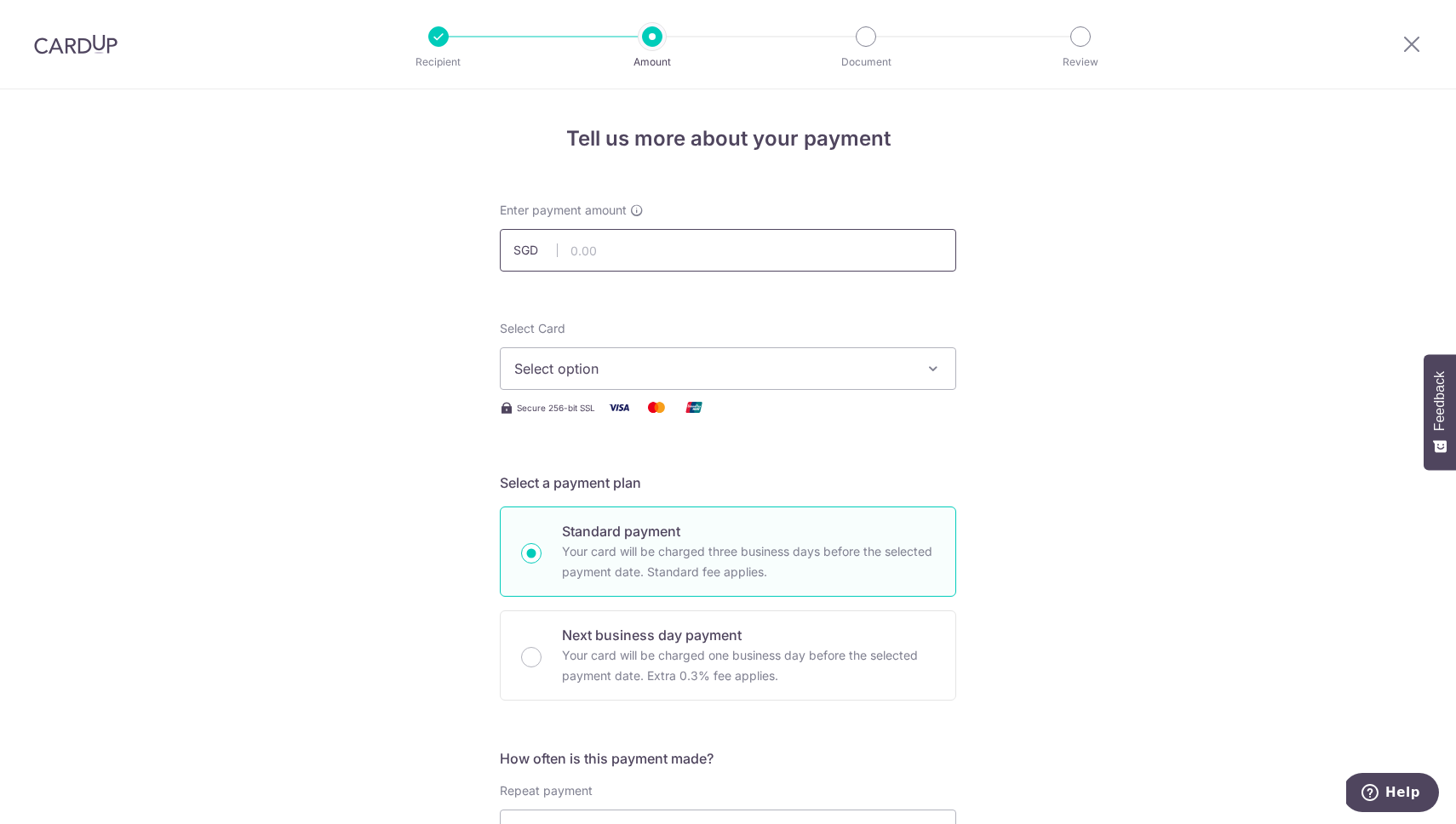
click at [673, 240] on input "text" at bounding box center [727, 249] width 456 height 42
type input "469.18"
click at [595, 360] on span "Select option" at bounding box center [713, 369] width 397 height 21
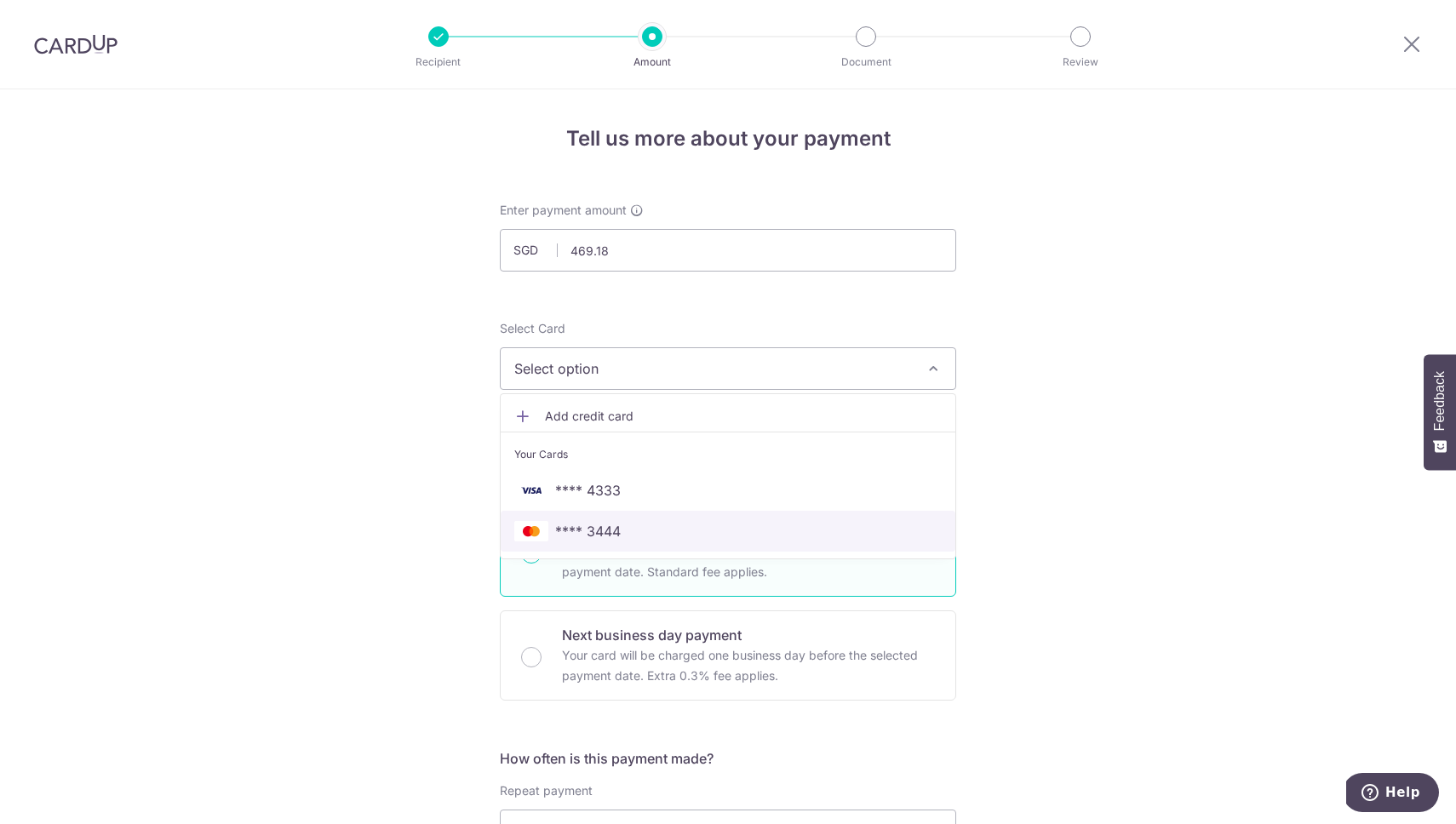
click at [597, 534] on span "**** 3444" at bounding box center [588, 531] width 66 height 21
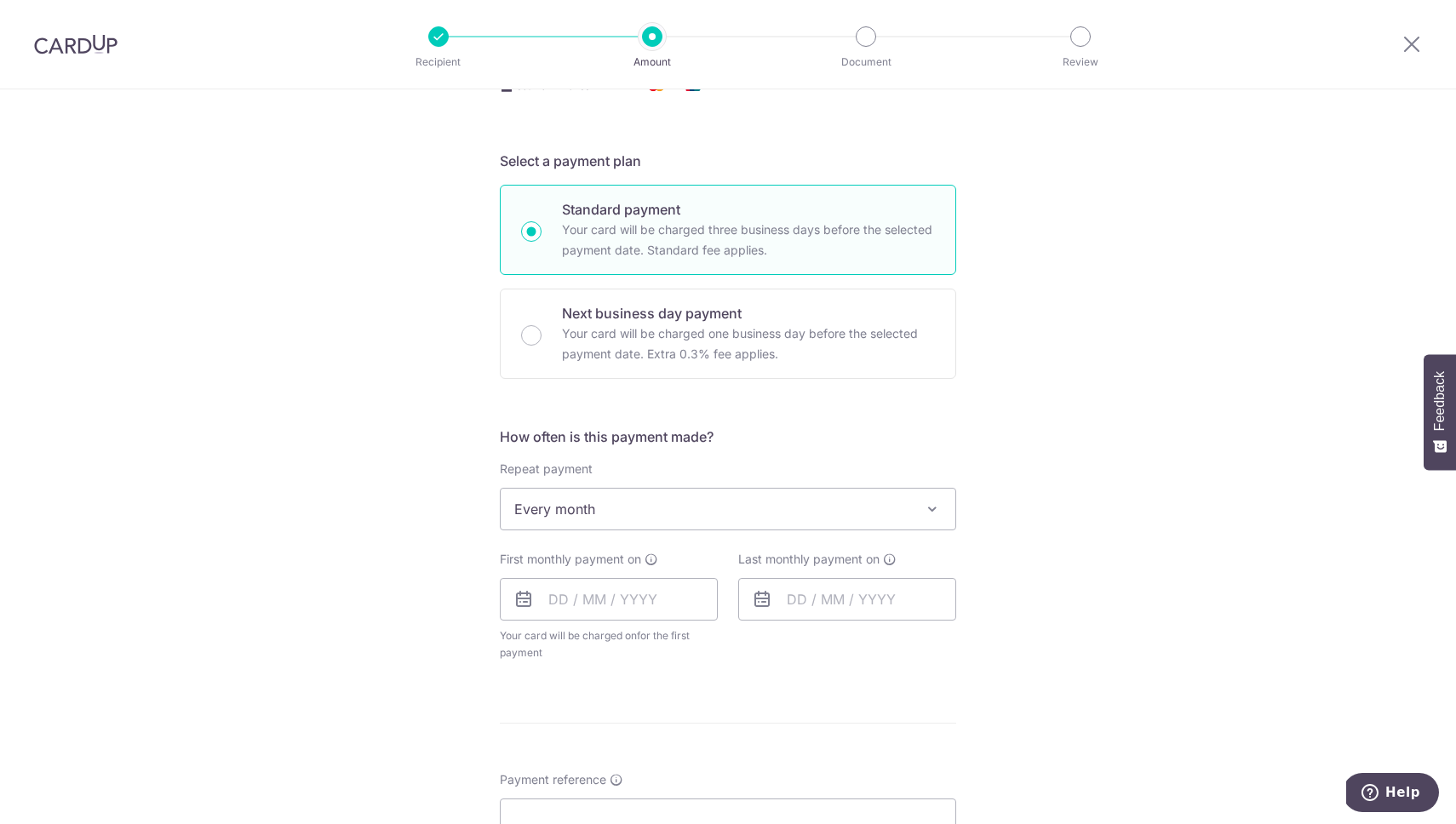
scroll to position [398, 0]
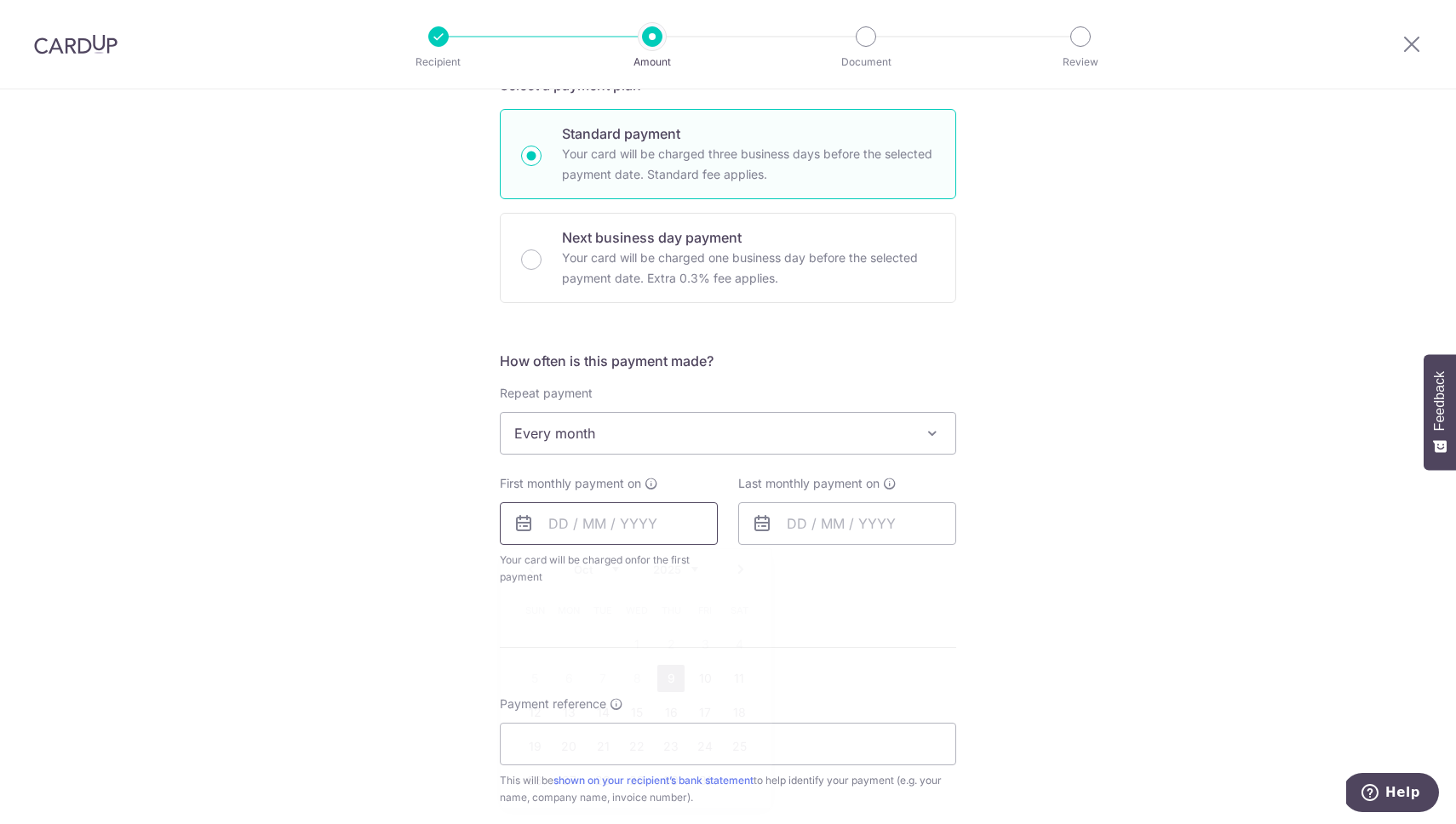
click at [645, 531] on input "text" at bounding box center [609, 523] width 218 height 42
click at [1100, 547] on div "Tell us more about your payment Enter payment amount SGD 469.18 469.18 Select C…" at bounding box center [728, 470] width 1456 height 1558
click at [637, 525] on input "text" at bounding box center [609, 523] width 218 height 42
click at [708, 674] on link "10" at bounding box center [704, 678] width 27 height 27
type input "[DATE]"
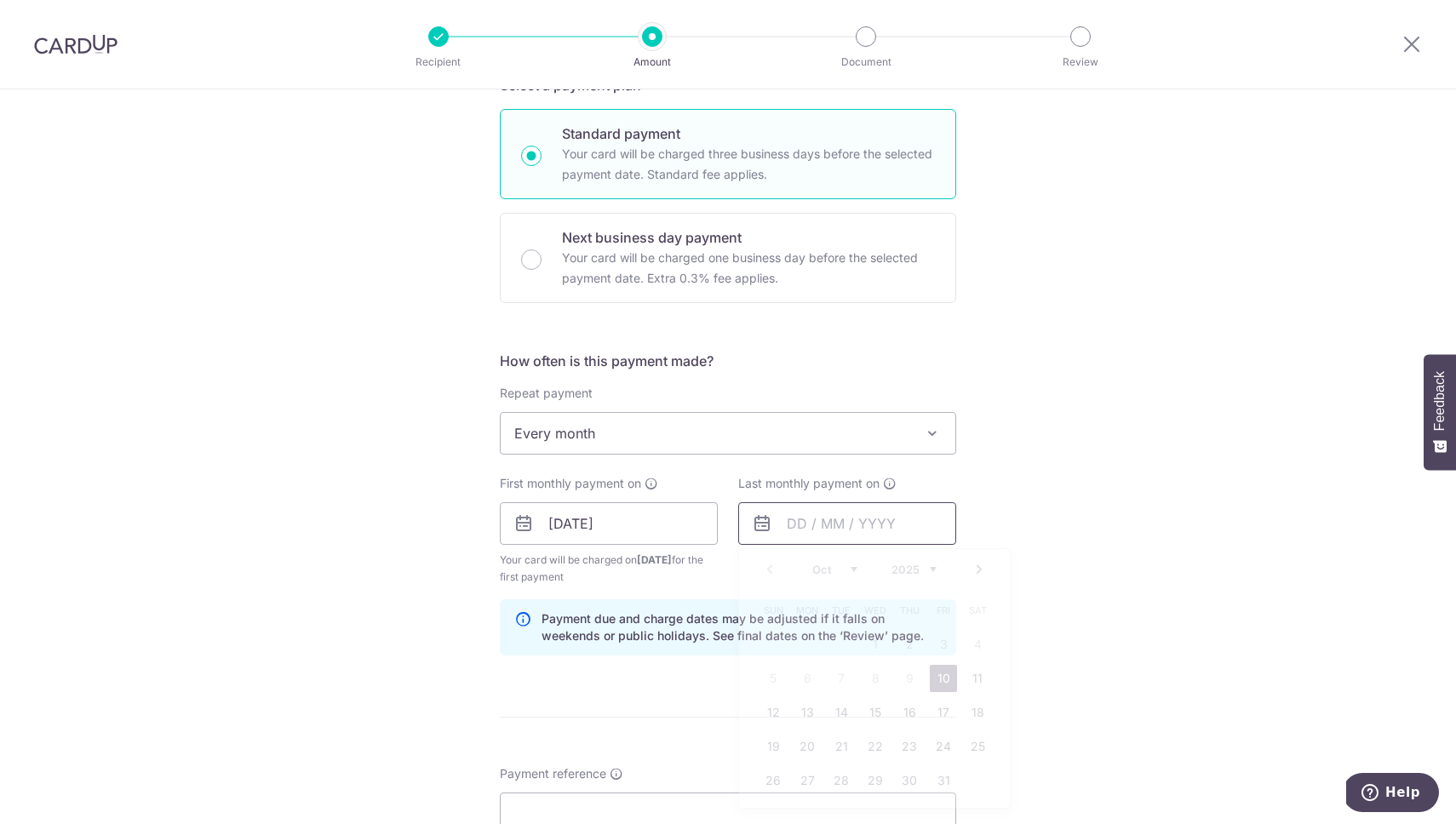
click at [835, 527] on input "text" at bounding box center [847, 523] width 218 height 42
click at [922, 568] on select "2025 2026 2027 2028 2029 2030 2031 2032 2033 2034 2035" at bounding box center [914, 569] width 45 height 13
click at [892, 563] on select "2025 2026 2027 2028 2029 2030 2031 2032 2033 2034 2035" at bounding box center [914, 569] width 45 height 13
click at [854, 576] on div "Prev Next Oct Nov Dec 2025 2026 2027 2028 2029 2030 2031 2032 2033 2034 2035" at bounding box center [875, 569] width 271 height 40
click at [848, 571] on select "Oct Nov Dec" at bounding box center [835, 569] width 45 height 13
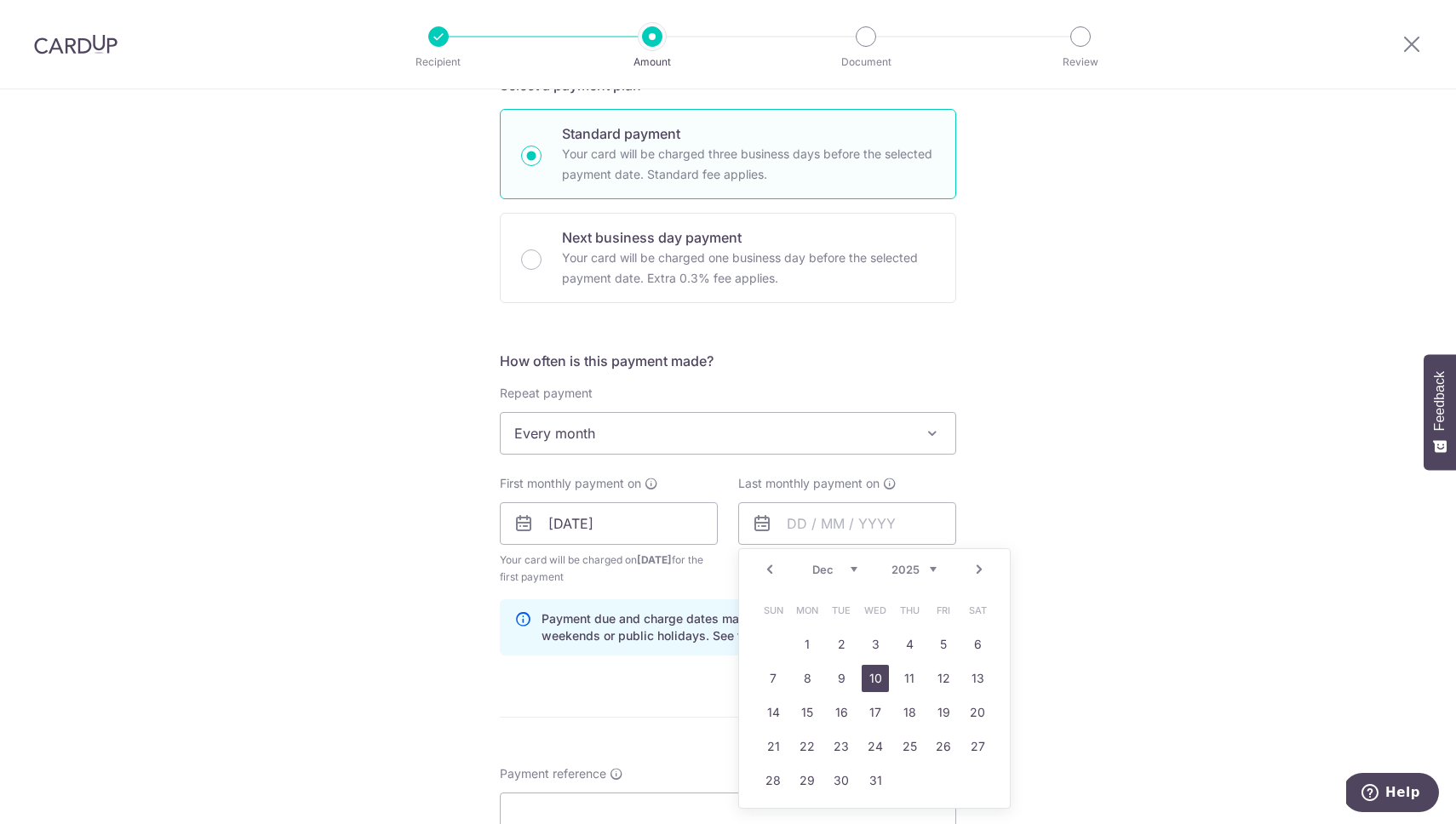
click at [877, 678] on link "10" at bounding box center [875, 678] width 27 height 27
type input "10/12/2025"
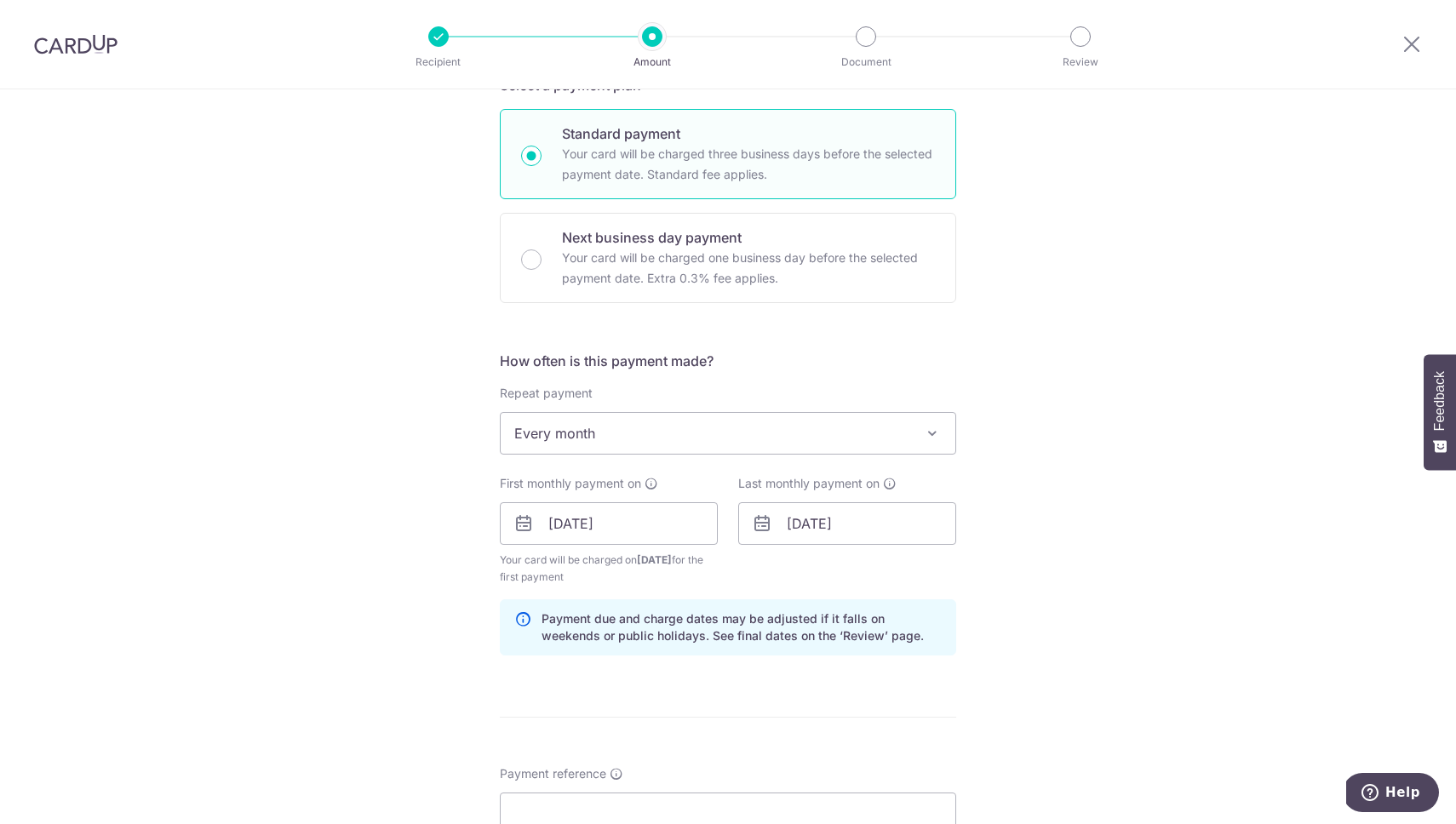
click at [1078, 482] on div "Tell us more about your payment Enter payment amount SGD 469.18 469.18 Select C…" at bounding box center [728, 505] width 1456 height 1627
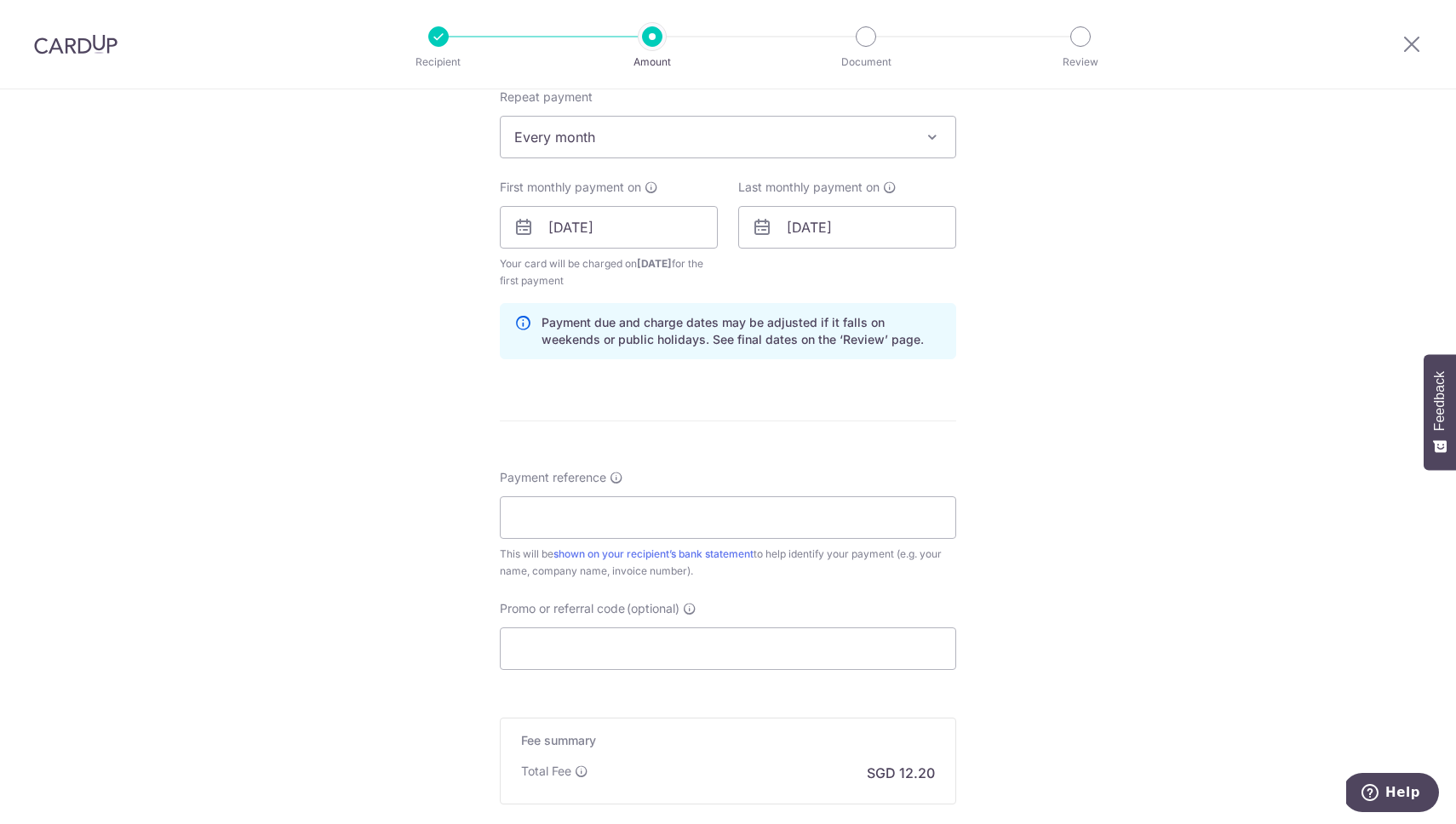
scroll to position [720, 0]
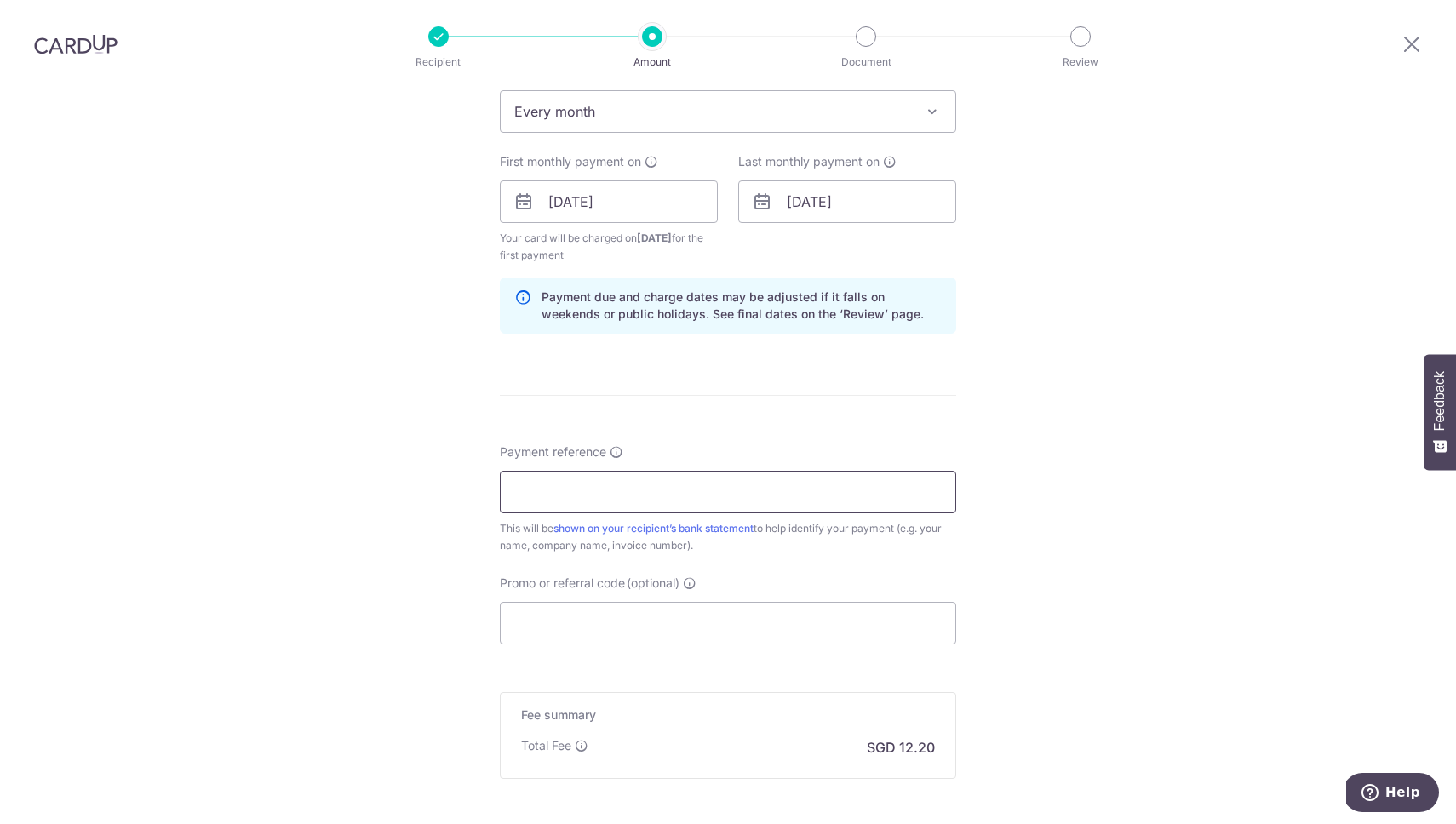
click at [681, 495] on input "Payment reference" at bounding box center [727, 492] width 456 height 42
click at [1035, 472] on div "Tell us more about your payment Enter payment amount SGD 469.18 469.18 Select C…" at bounding box center [728, 183] width 1456 height 1627
click at [776, 480] on input "Payment reference" at bounding box center [727, 492] width 456 height 42
type input "membership 65001-1"
click at [710, 624] on input "Promo or referral code (optional)" at bounding box center [727, 623] width 456 height 42
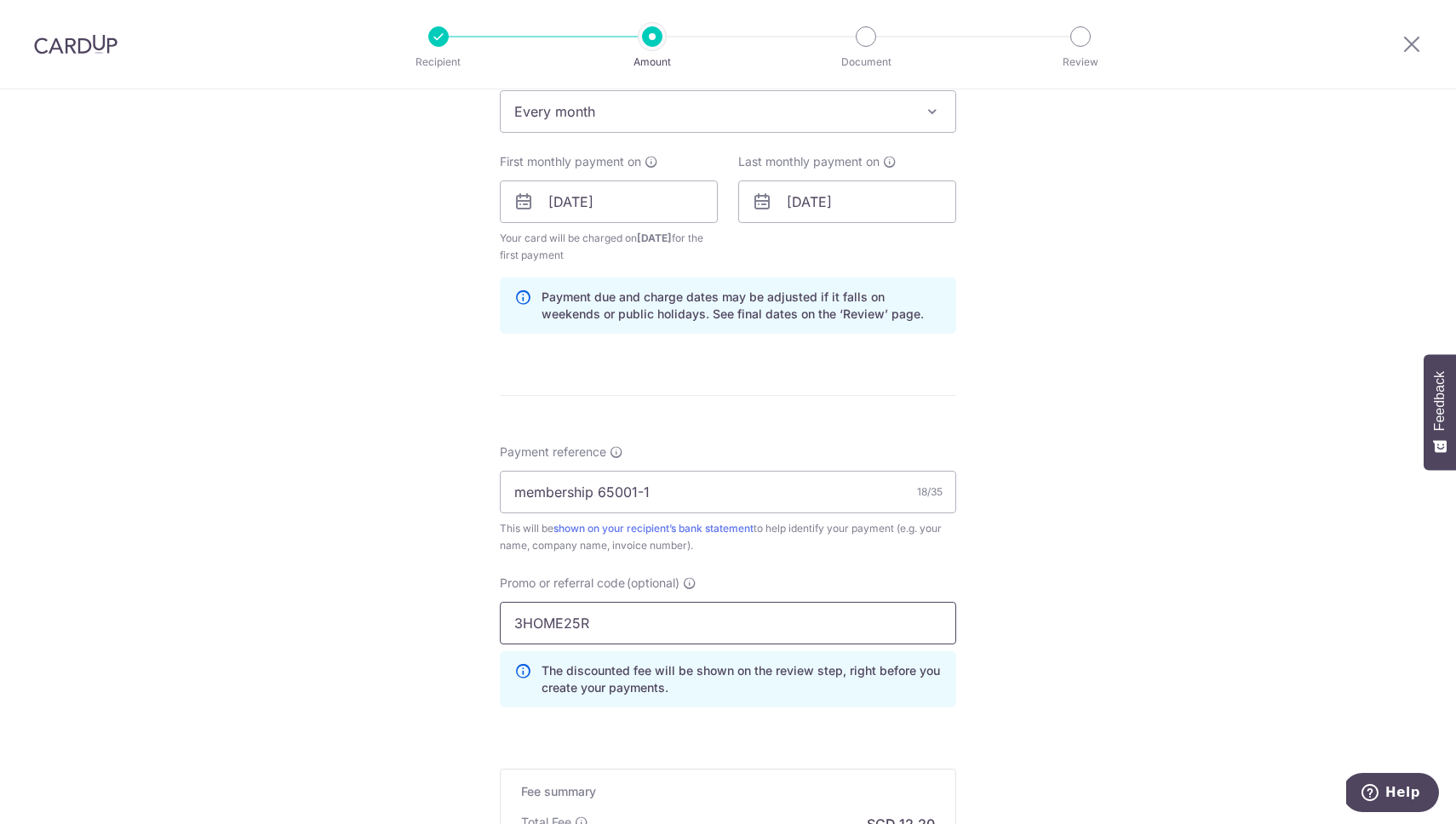
type input "3HOME25R"
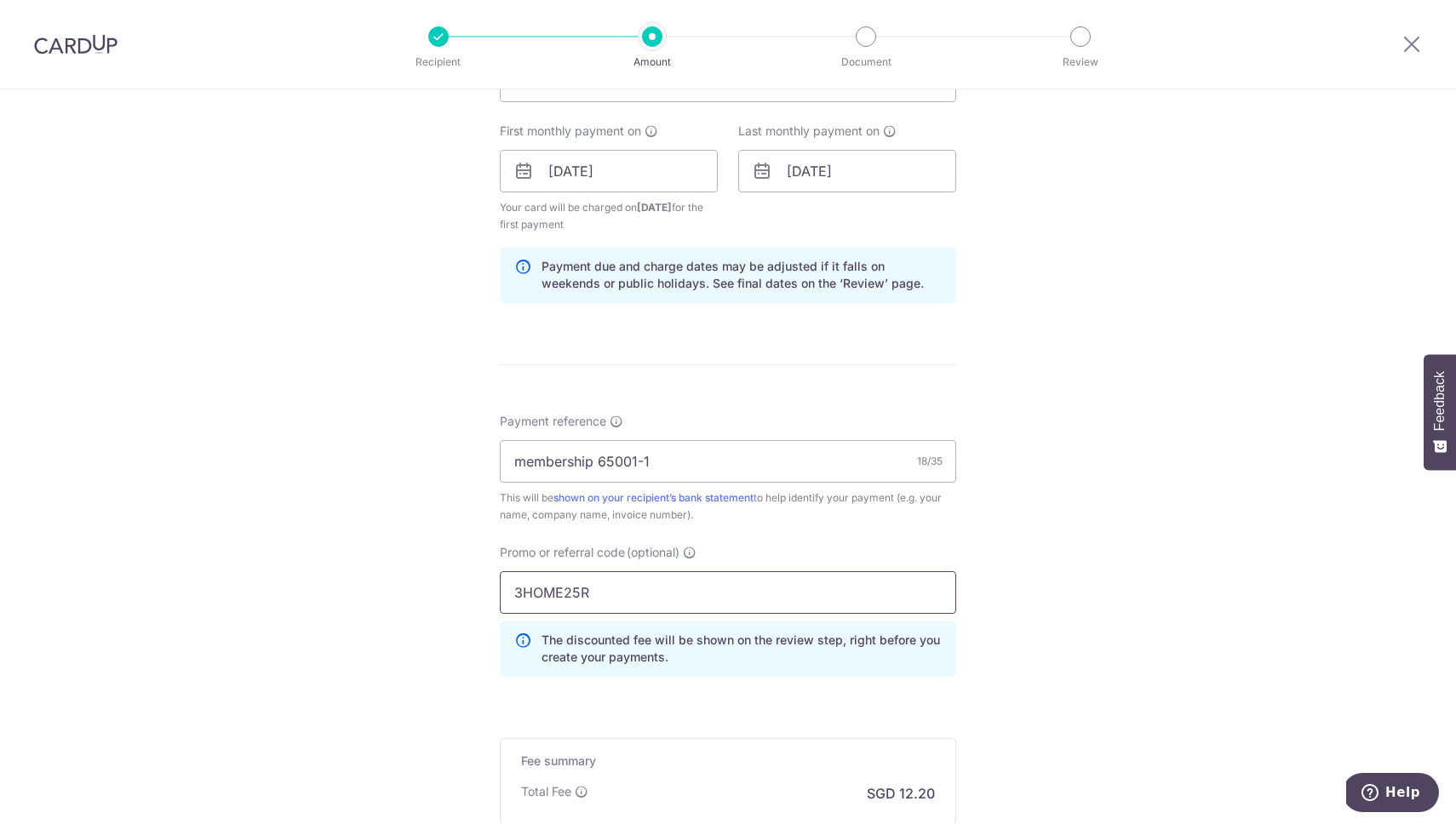
scroll to position [932, 0]
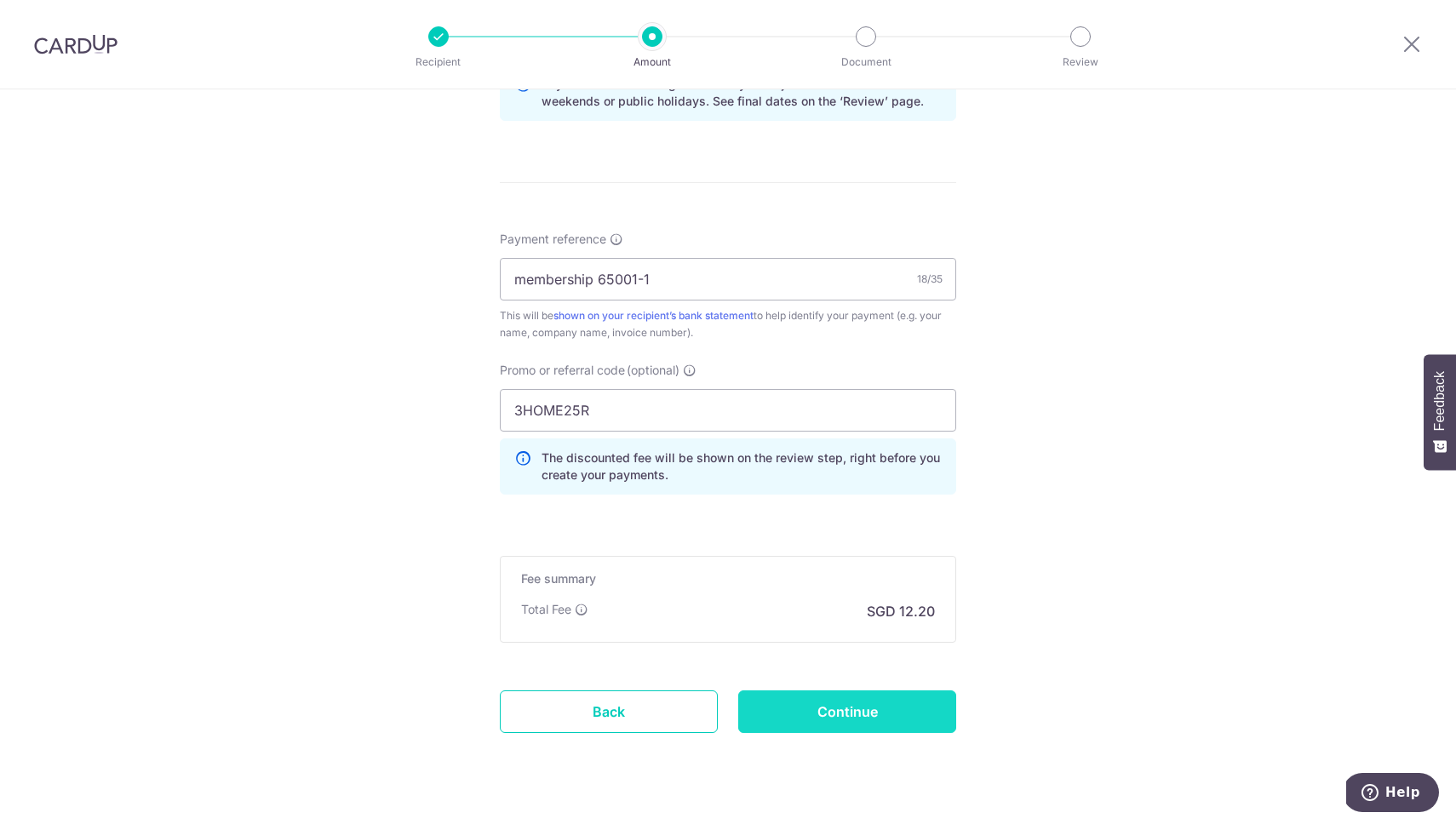
click at [840, 719] on input "Continue" at bounding box center [847, 711] width 218 height 42
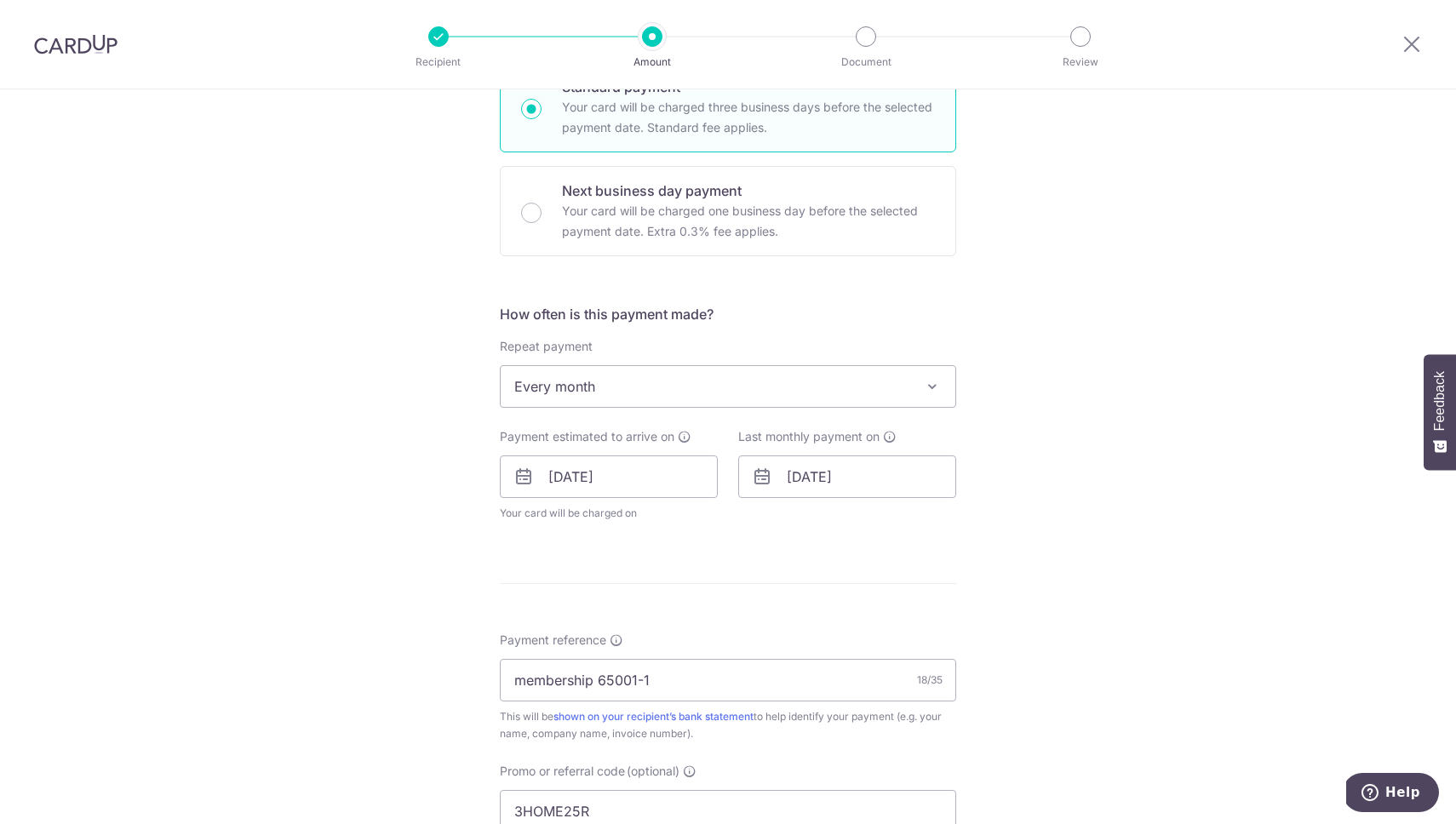
scroll to position [374, 0]
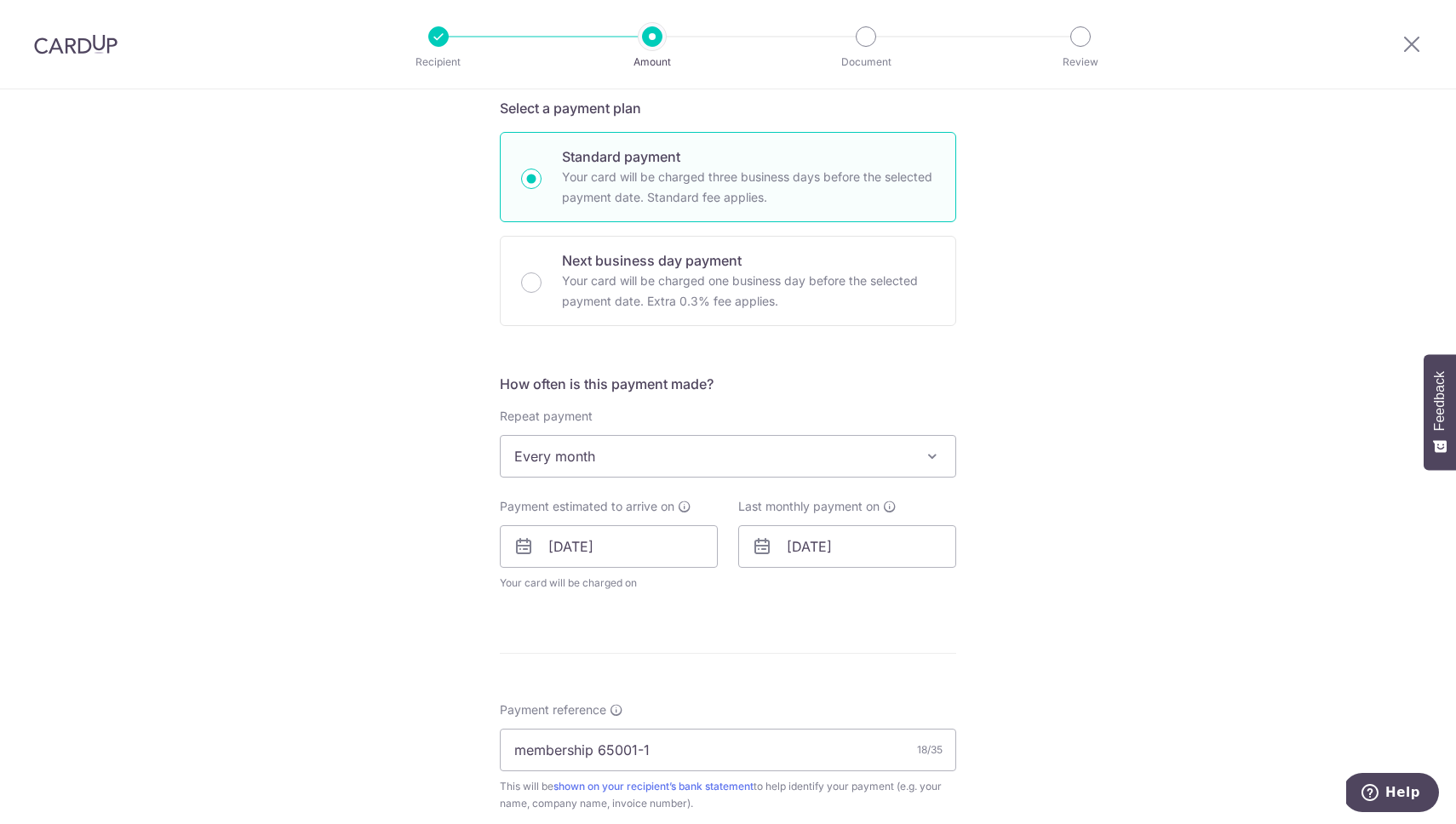
click at [697, 448] on span "Every month" at bounding box center [727, 455] width 454 height 40
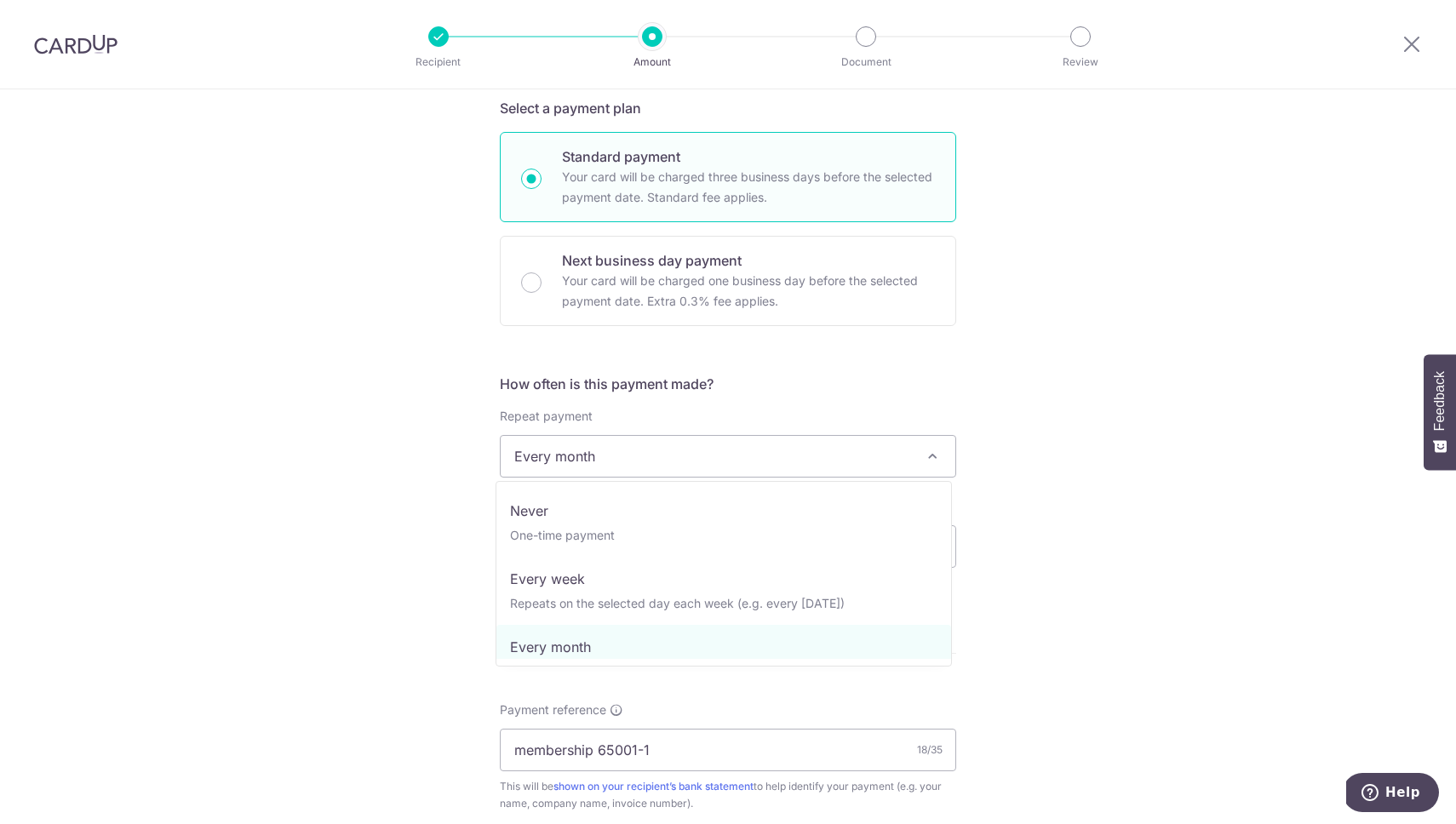
click at [698, 447] on span "Every month" at bounding box center [727, 455] width 454 height 40
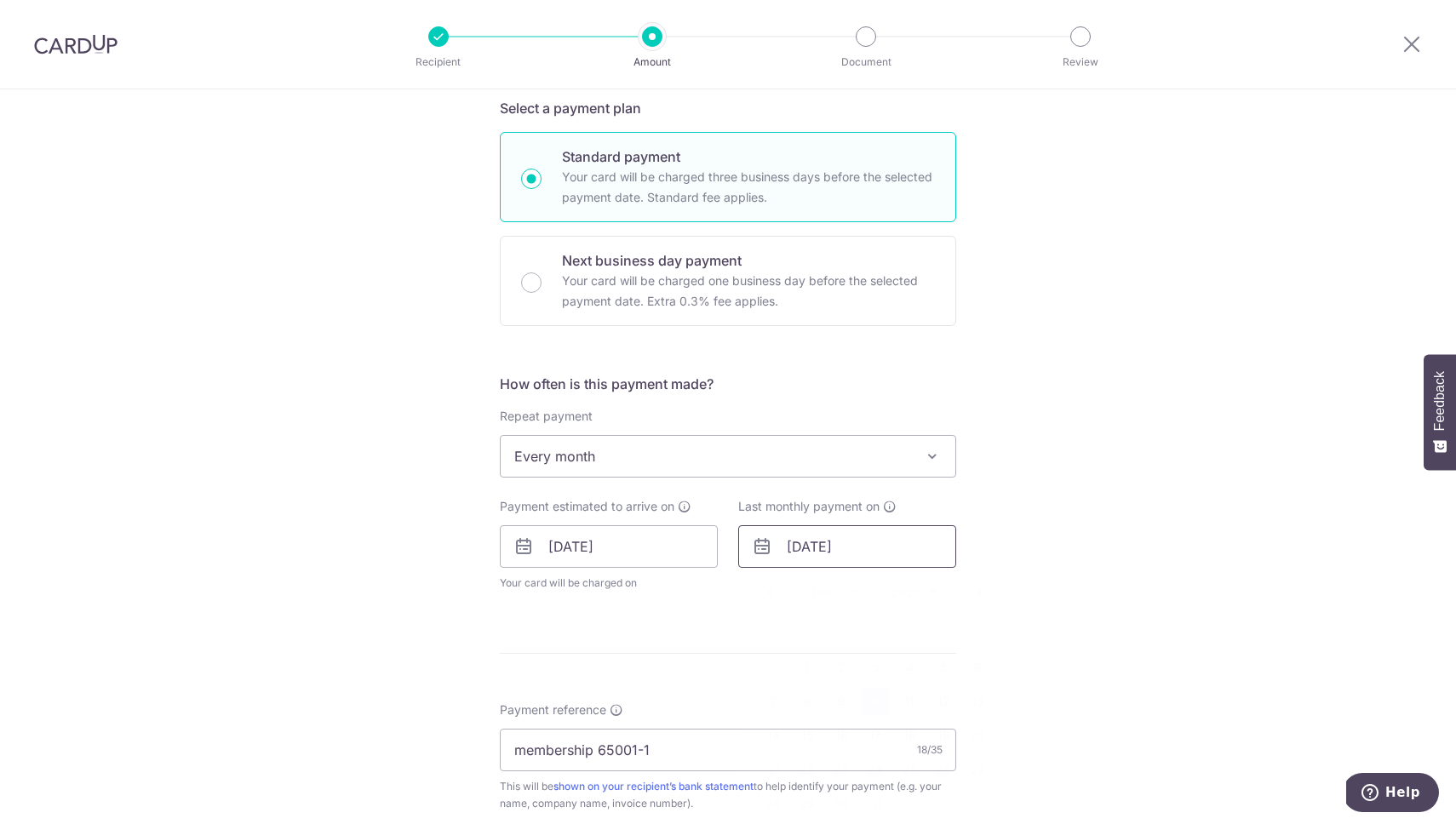
click at [857, 530] on input "10/12/2025" at bounding box center [847, 546] width 218 height 42
click at [924, 593] on select "2025 2026 2027 2028 2029 2030 2031 2032 2033 2034 2035" at bounding box center [914, 593] width 45 height 13
click at [896, 699] on link "10" at bounding box center [909, 701] width 27 height 27
type input "[DATE]"
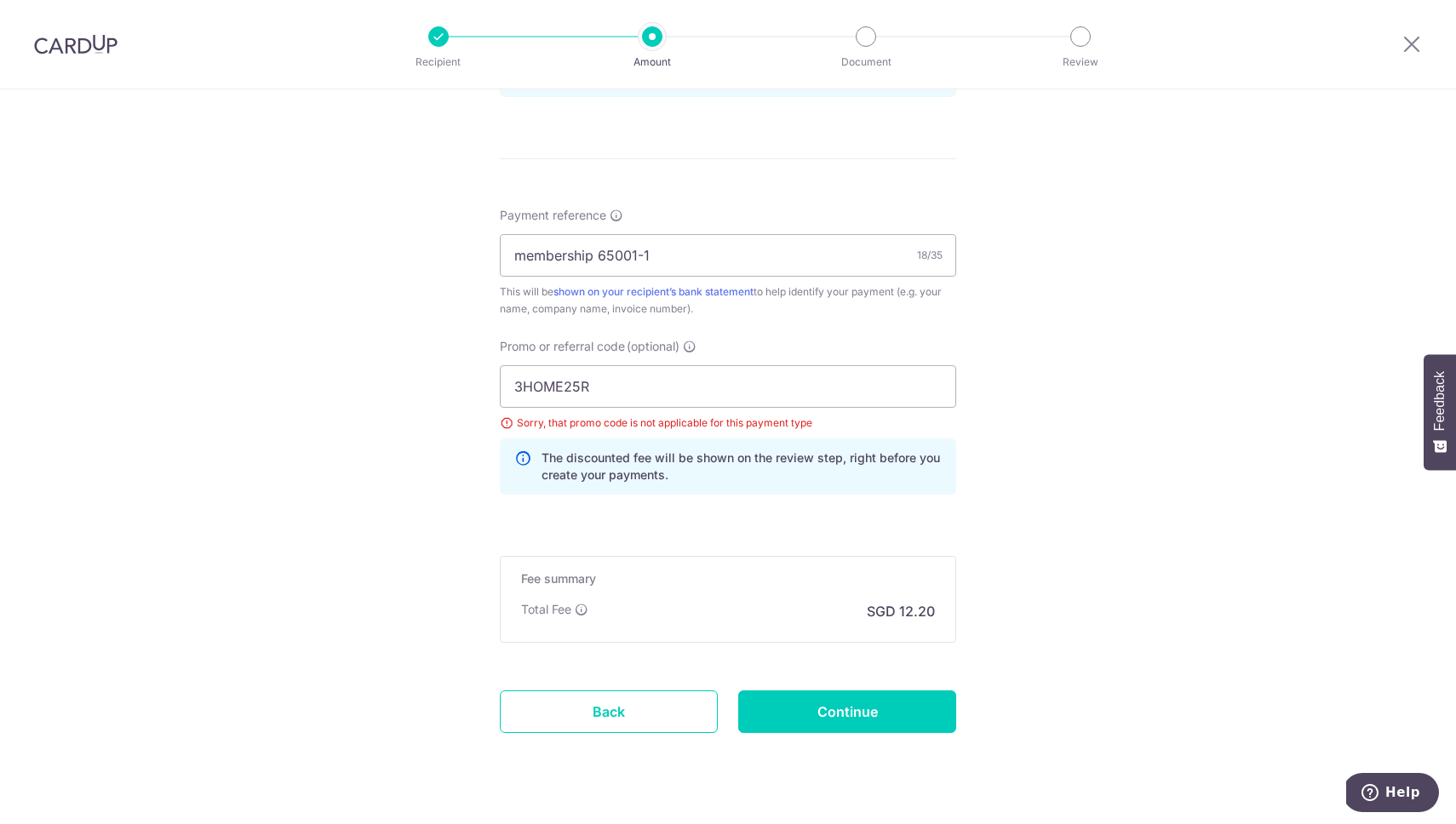
scroll to position [975, 0]
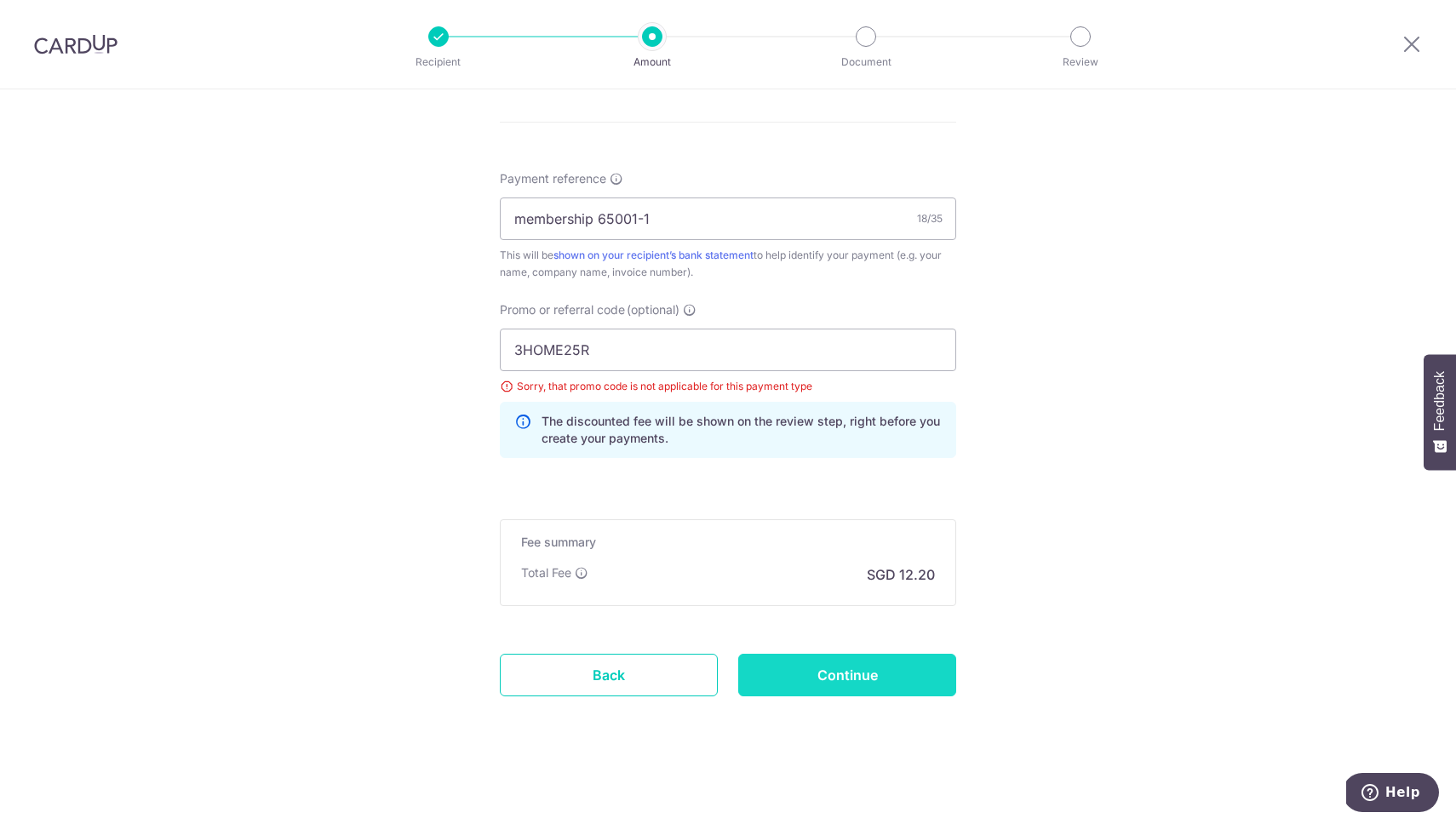
click at [854, 676] on input "Continue" at bounding box center [847, 674] width 218 height 42
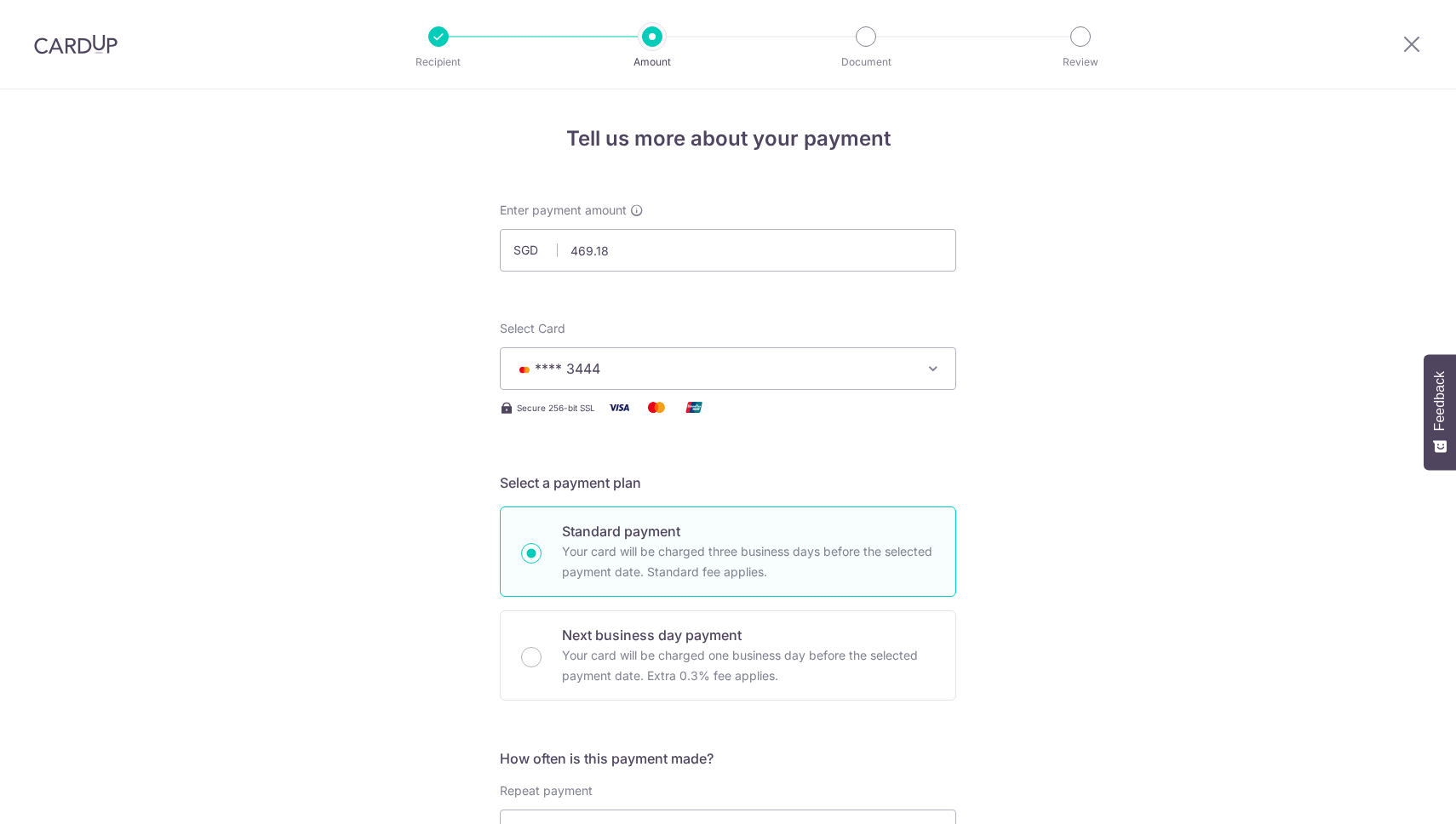
scroll to position [906, 0]
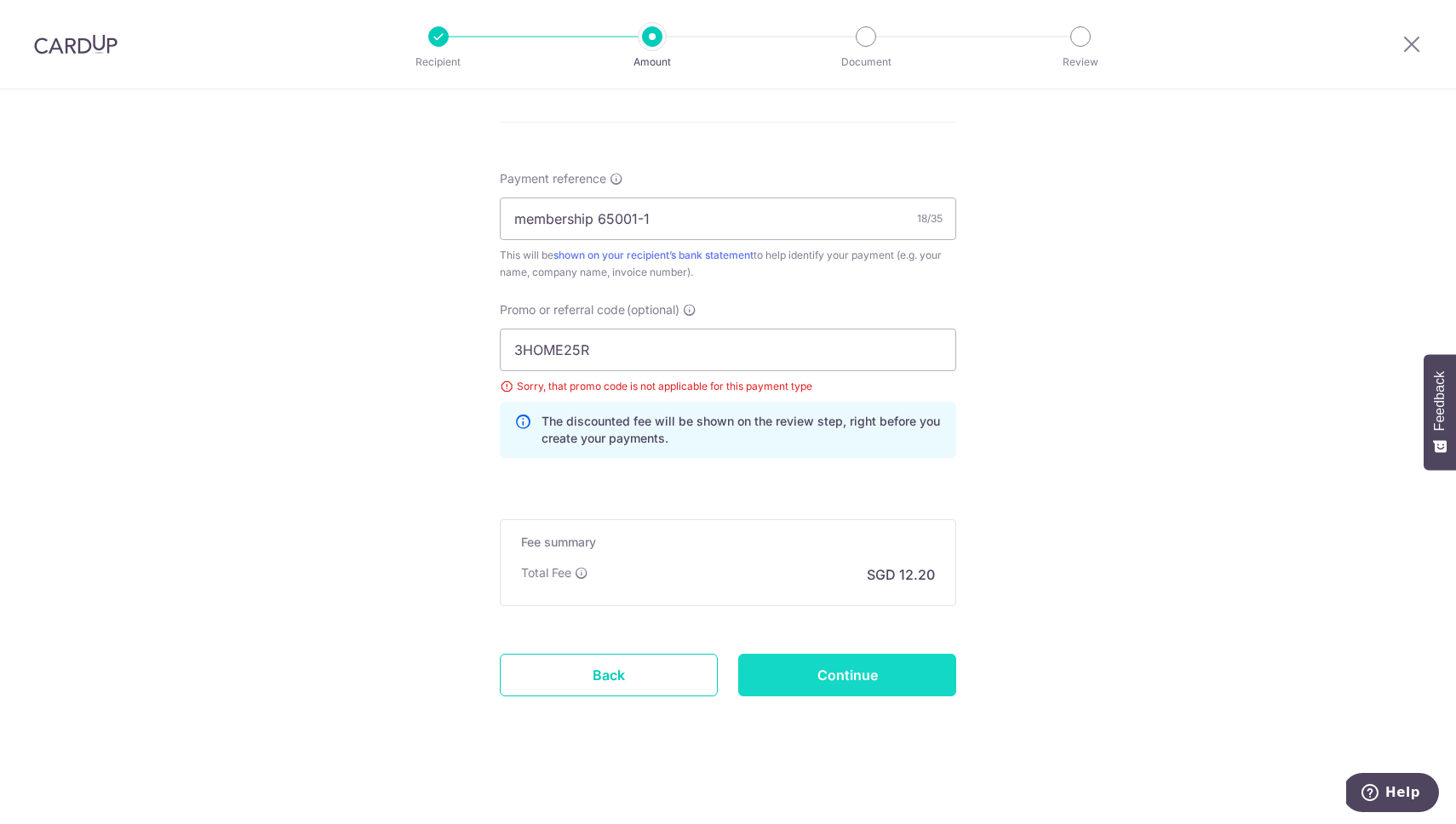
click at [866, 662] on input "Continue" at bounding box center [847, 674] width 218 height 42
